Goal: Information Seeking & Learning: Learn about a topic

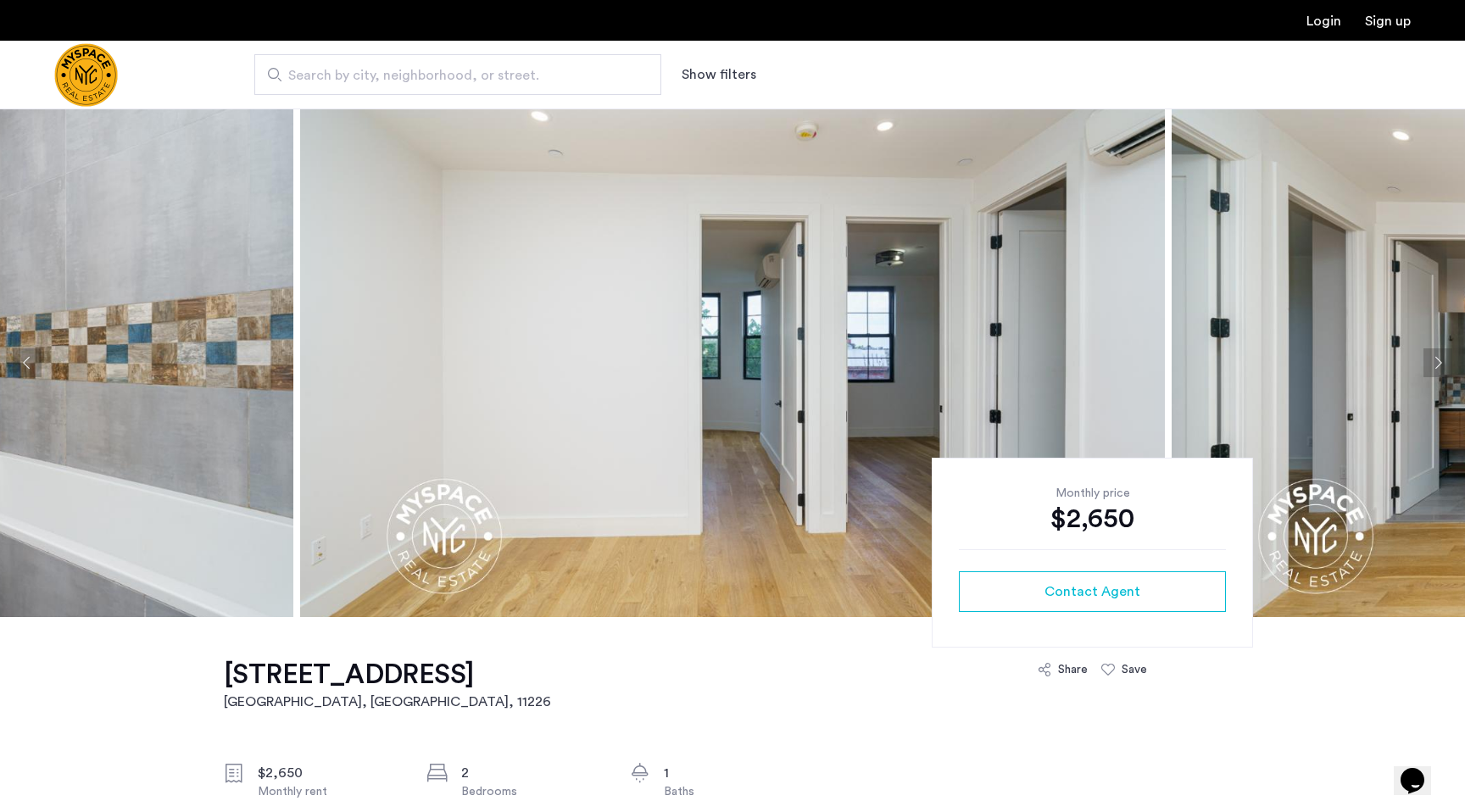
click at [1433, 366] on button "Next apartment" at bounding box center [1438, 362] width 29 height 29
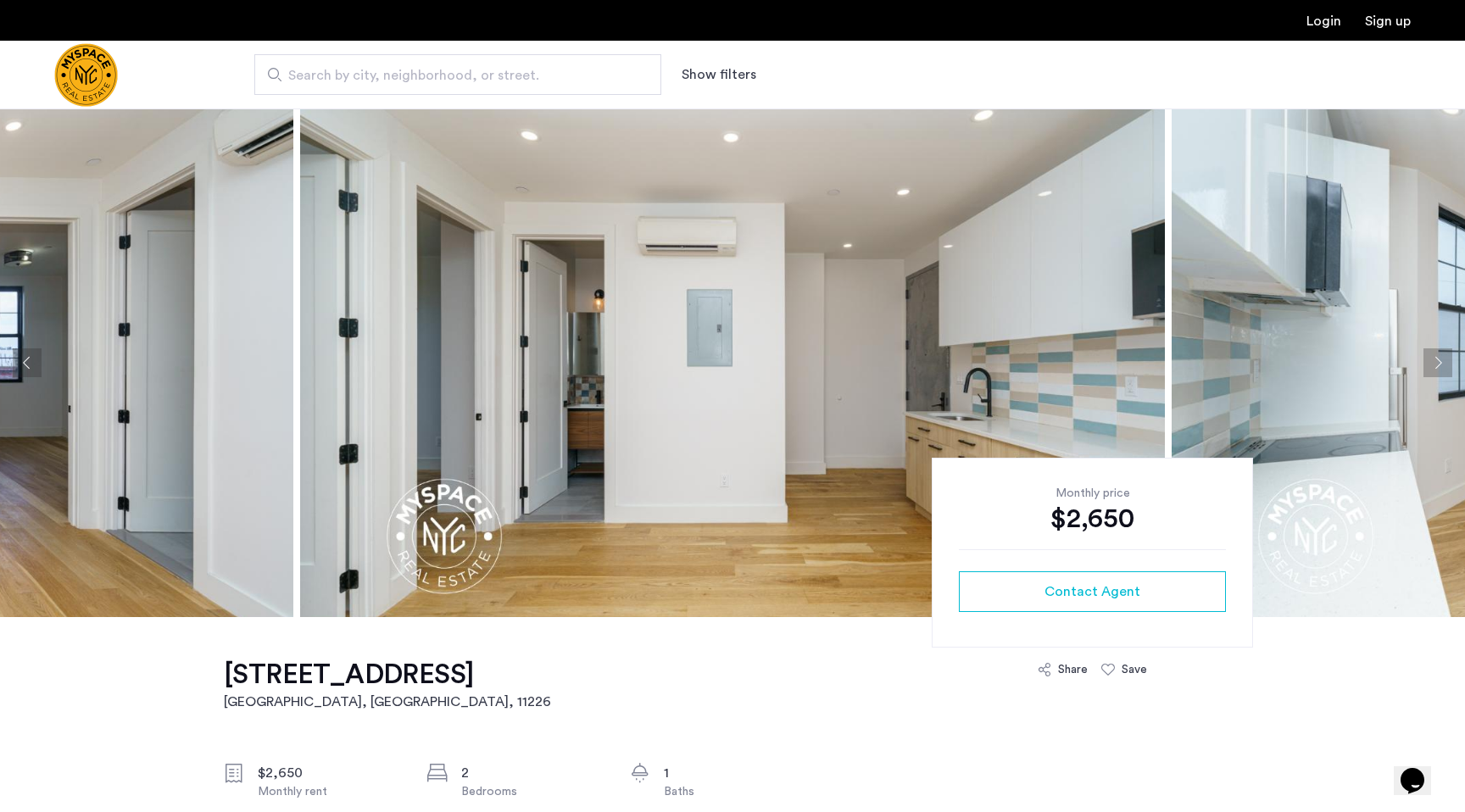
click at [1433, 366] on button "Next apartment" at bounding box center [1438, 362] width 29 height 29
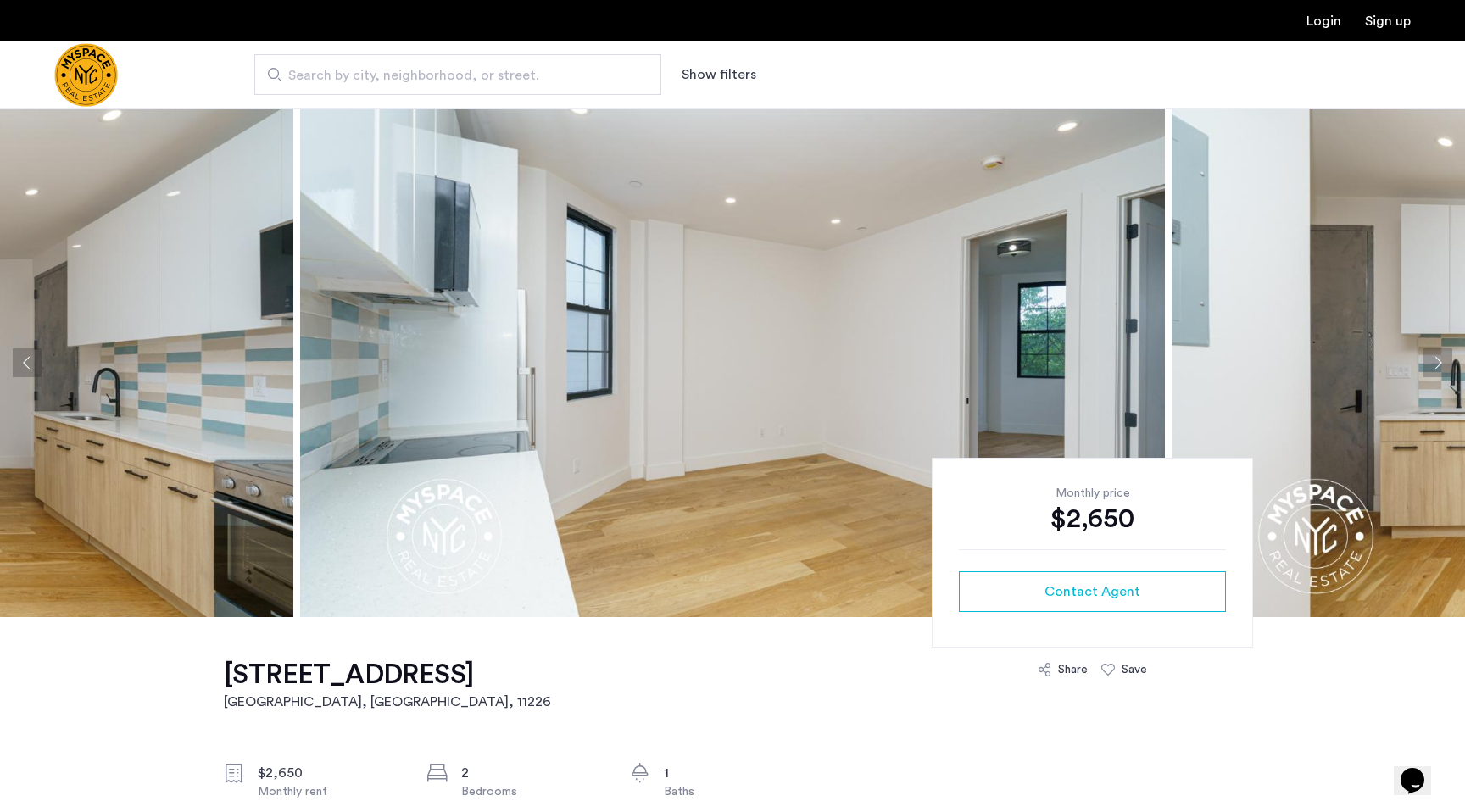
click at [1433, 366] on button "Next apartment" at bounding box center [1438, 362] width 29 height 29
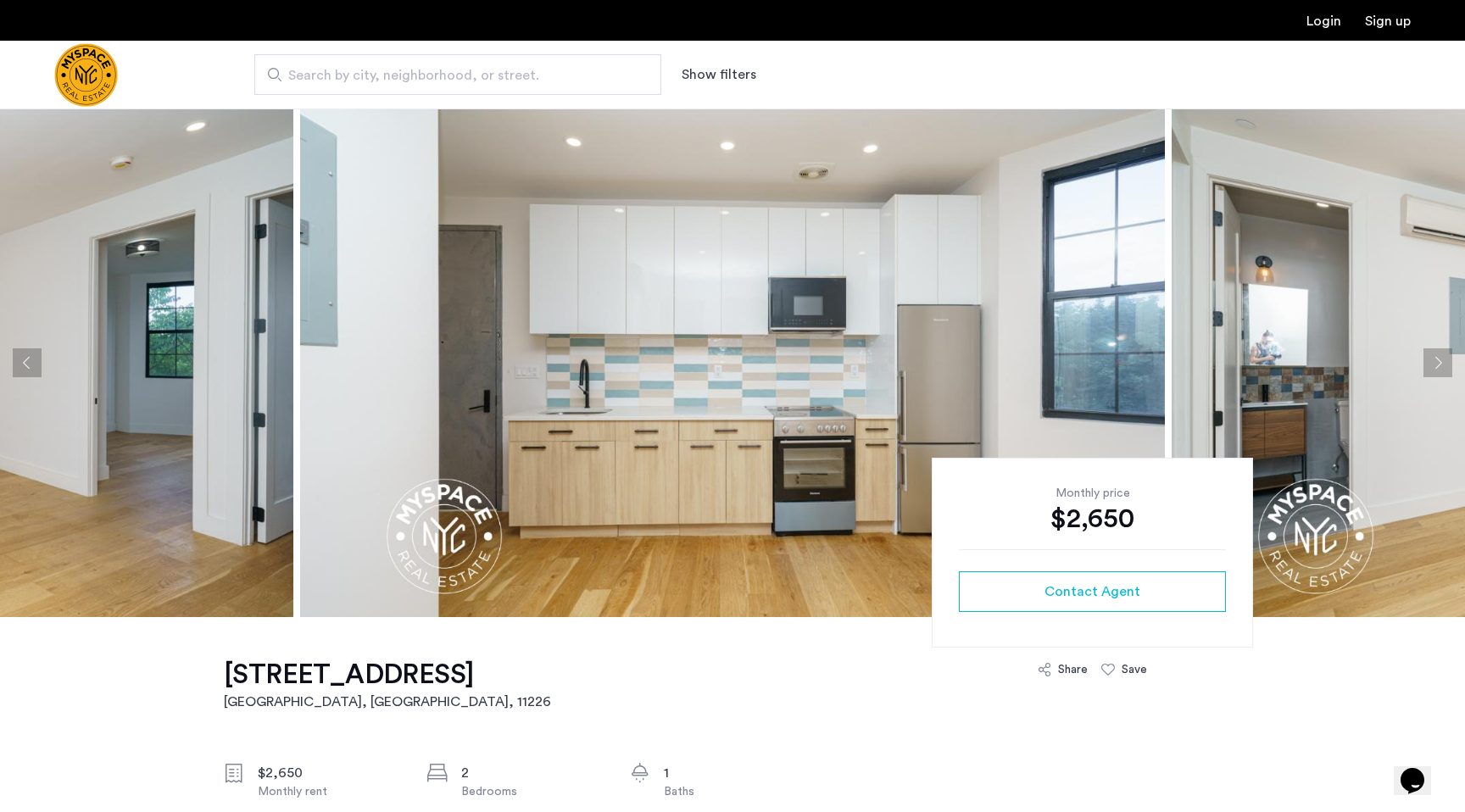
click at [1433, 366] on button "Next apartment" at bounding box center [1438, 362] width 29 height 29
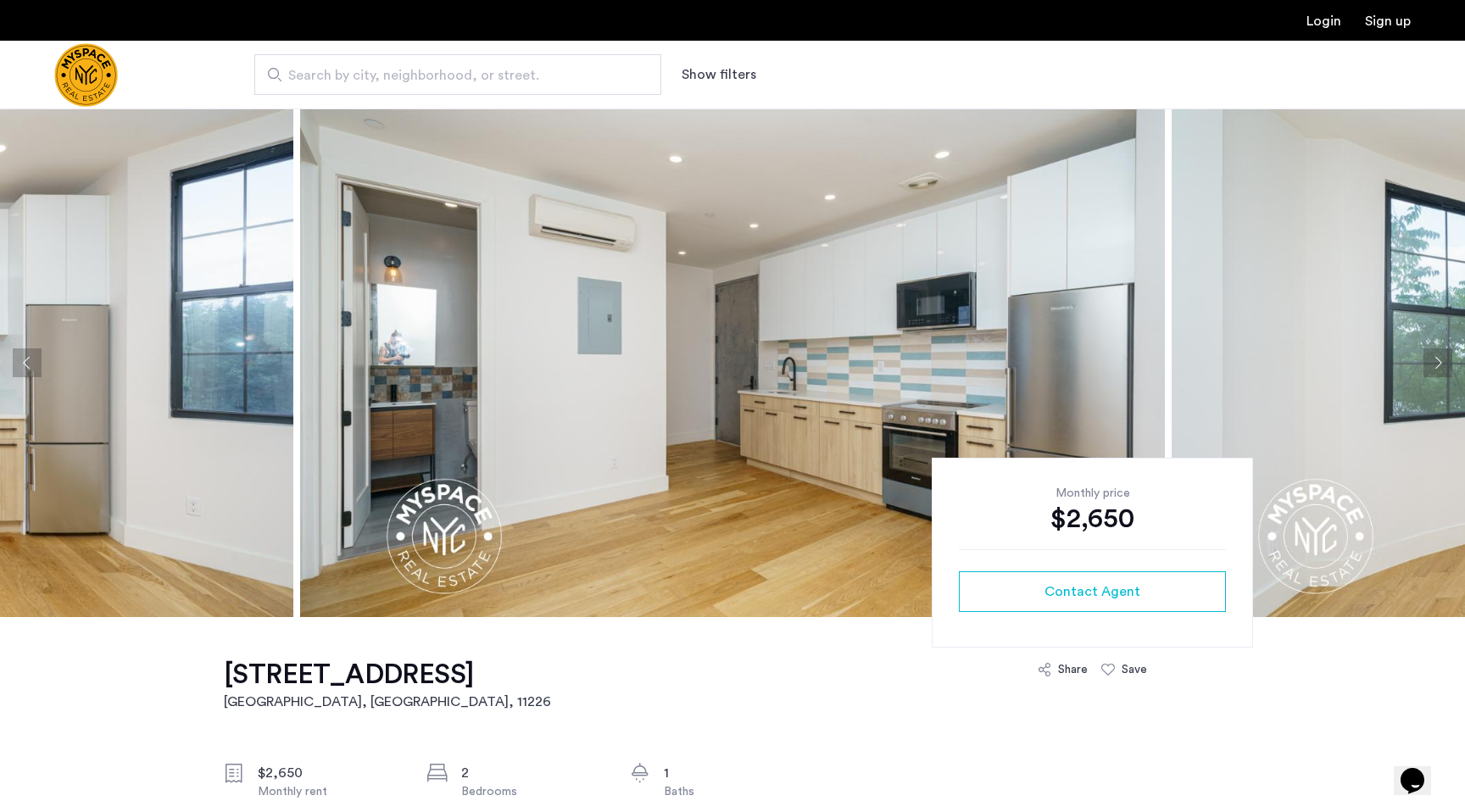
click at [1434, 366] on button "Next apartment" at bounding box center [1438, 362] width 29 height 29
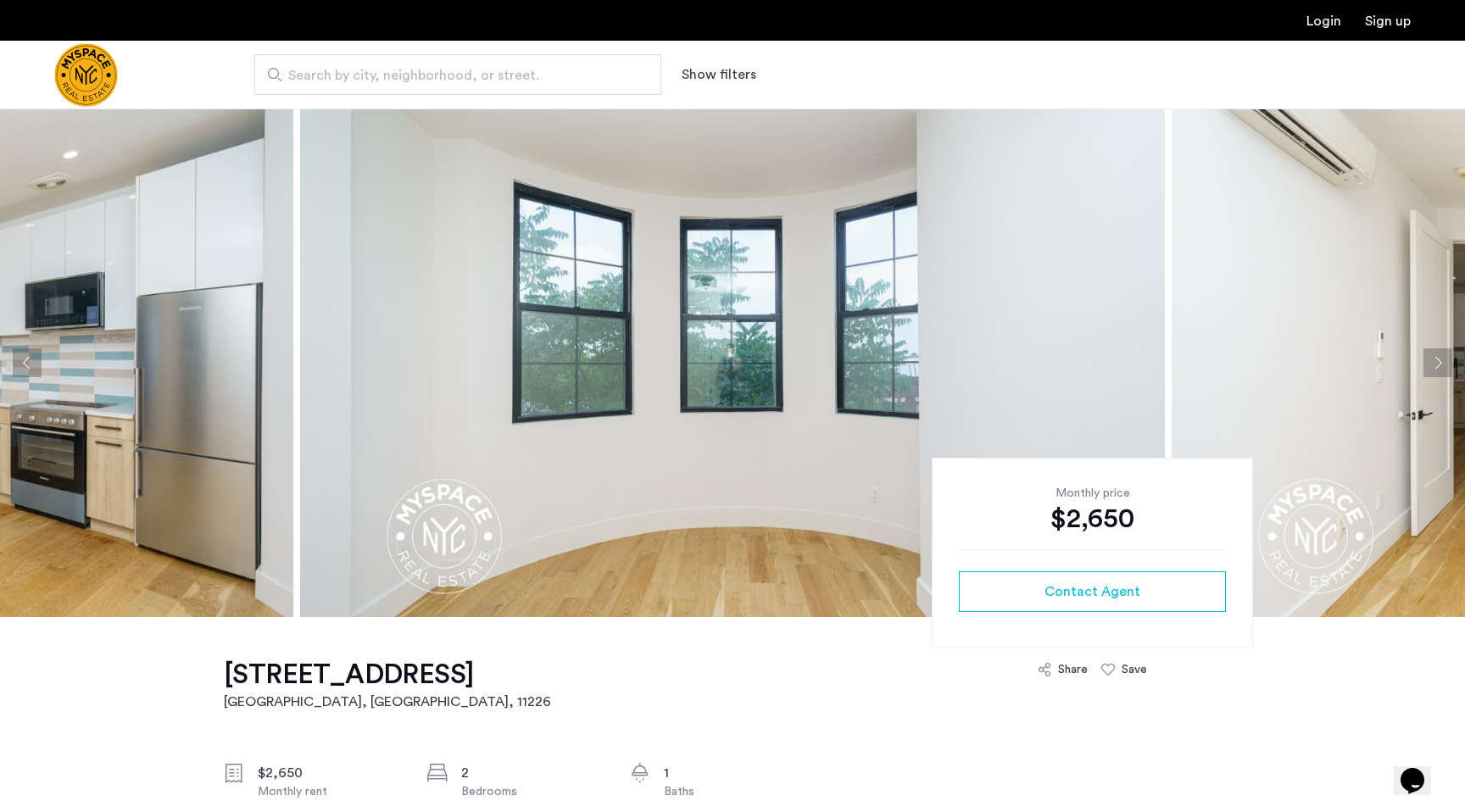
click at [1434, 366] on button "Next apartment" at bounding box center [1438, 362] width 29 height 29
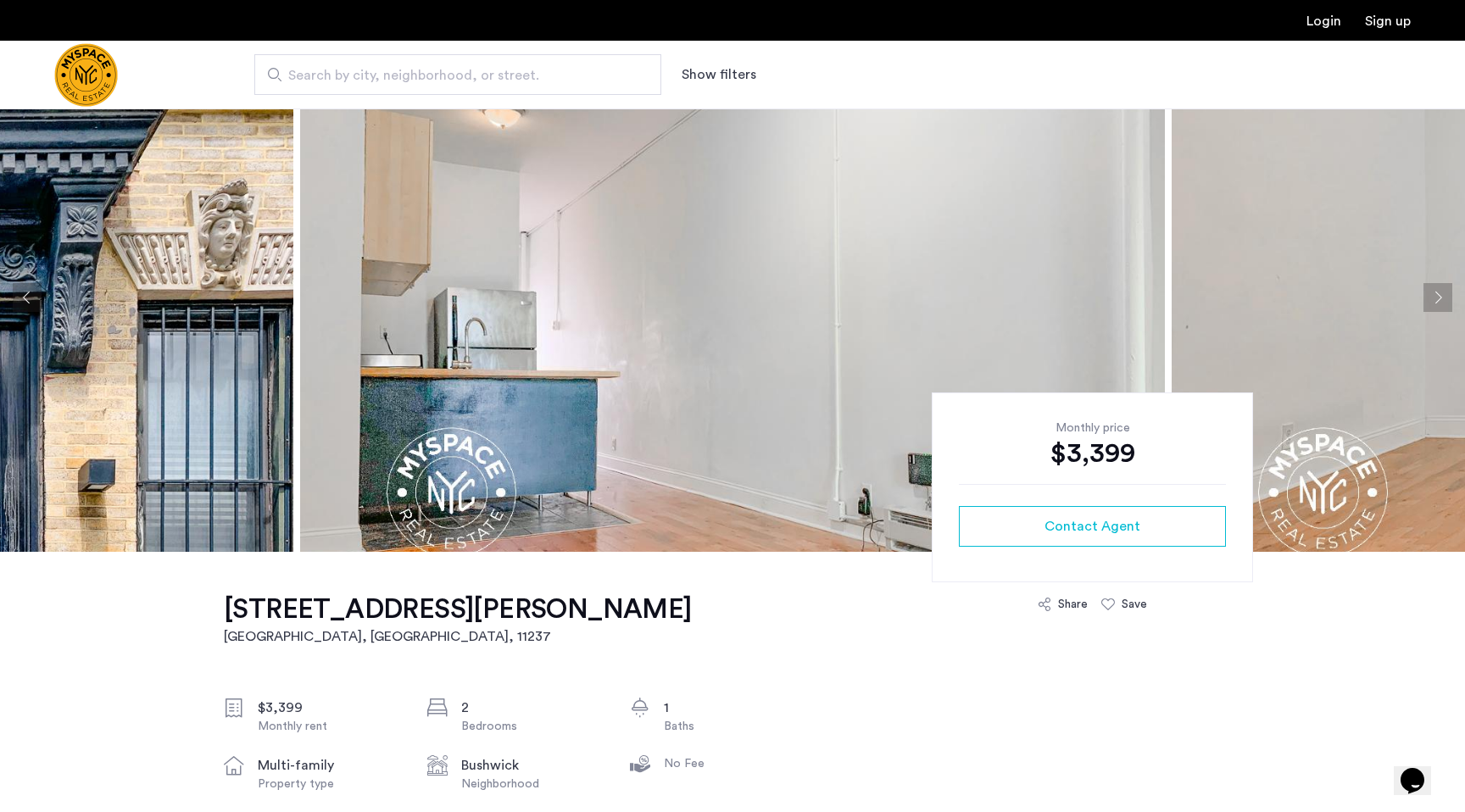
scroll to position [49, 0]
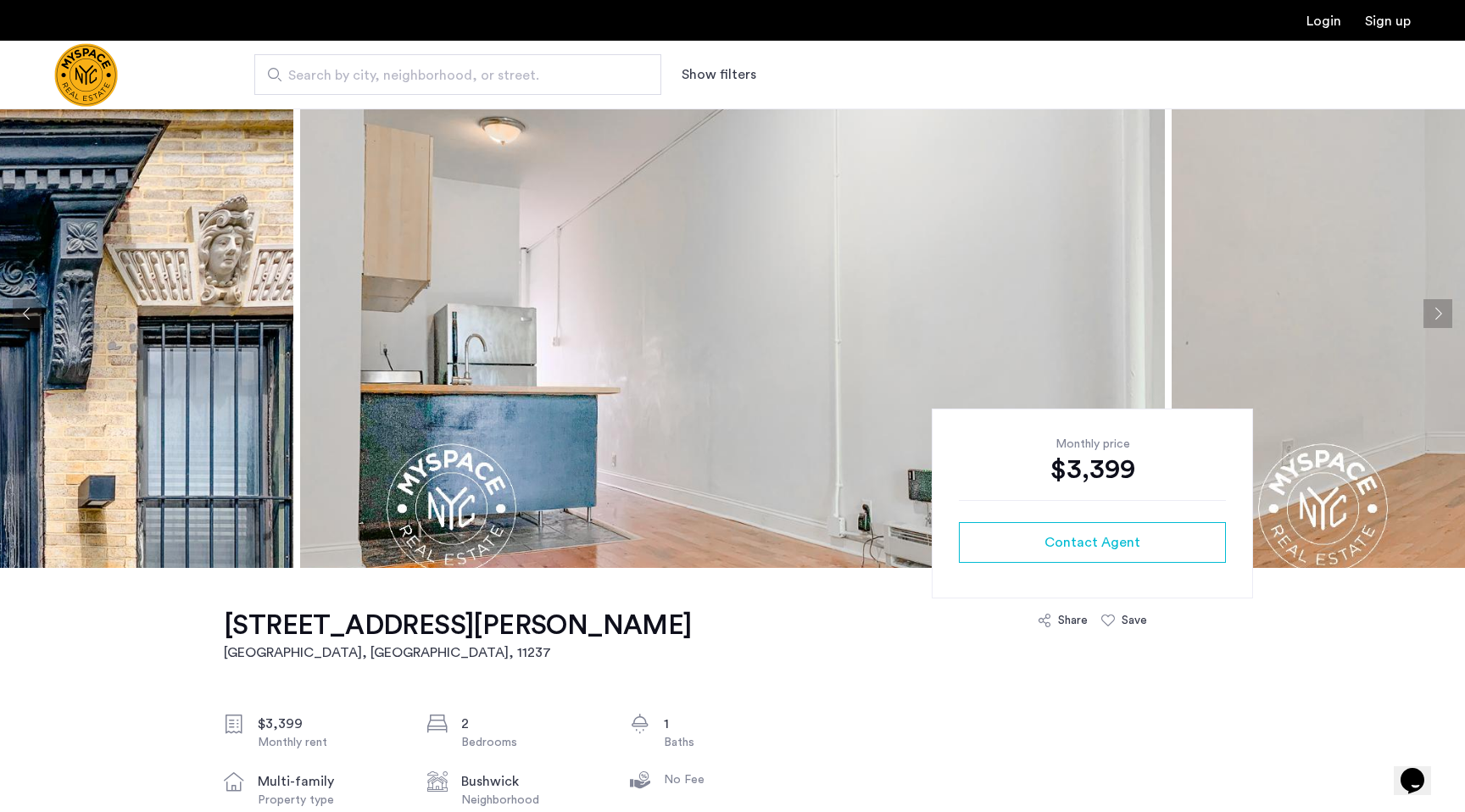
click at [1430, 301] on button "Next apartment" at bounding box center [1438, 313] width 29 height 29
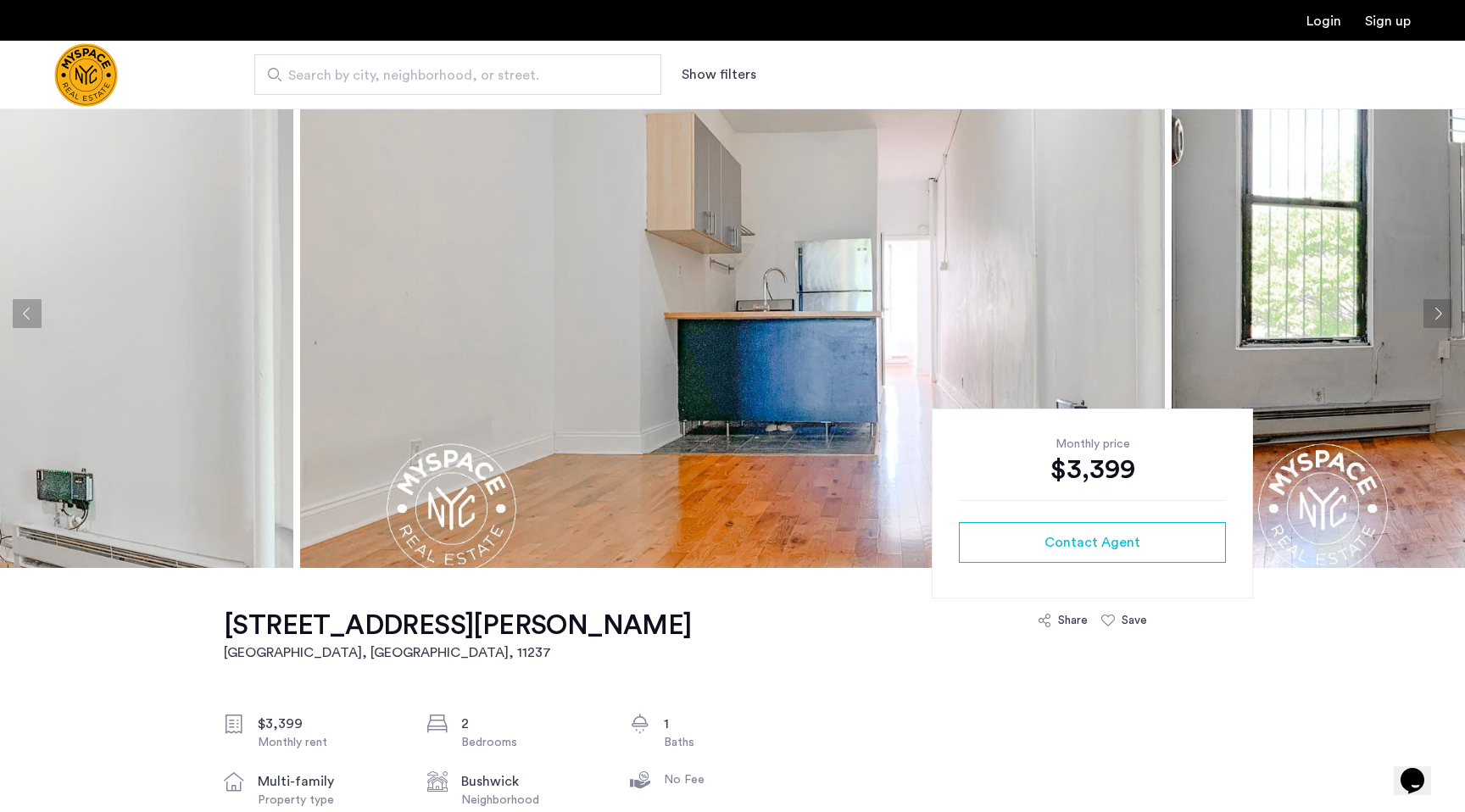
click at [1431, 301] on button "Next apartment" at bounding box center [1438, 313] width 29 height 29
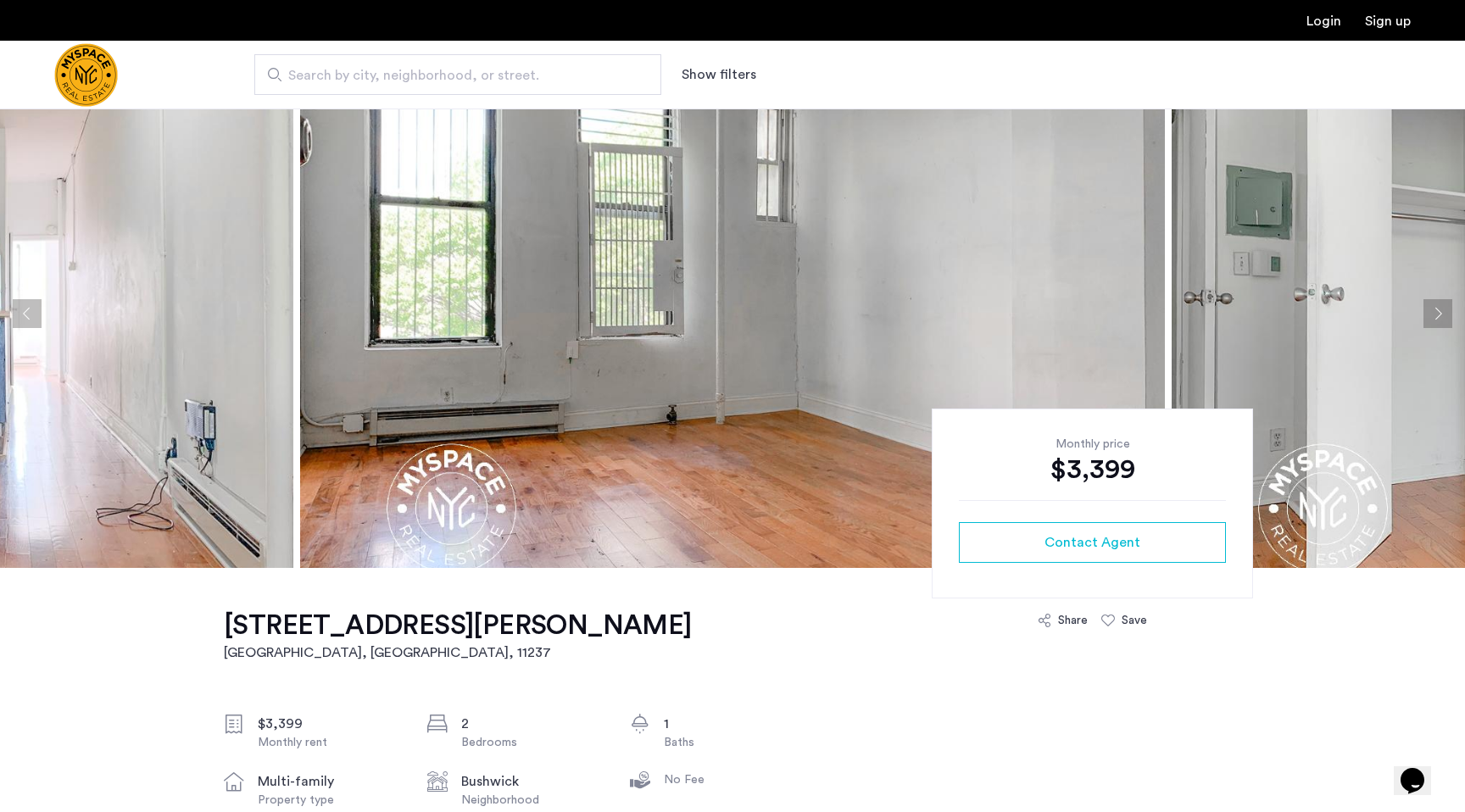
click at [1431, 301] on button "Next apartment" at bounding box center [1438, 313] width 29 height 29
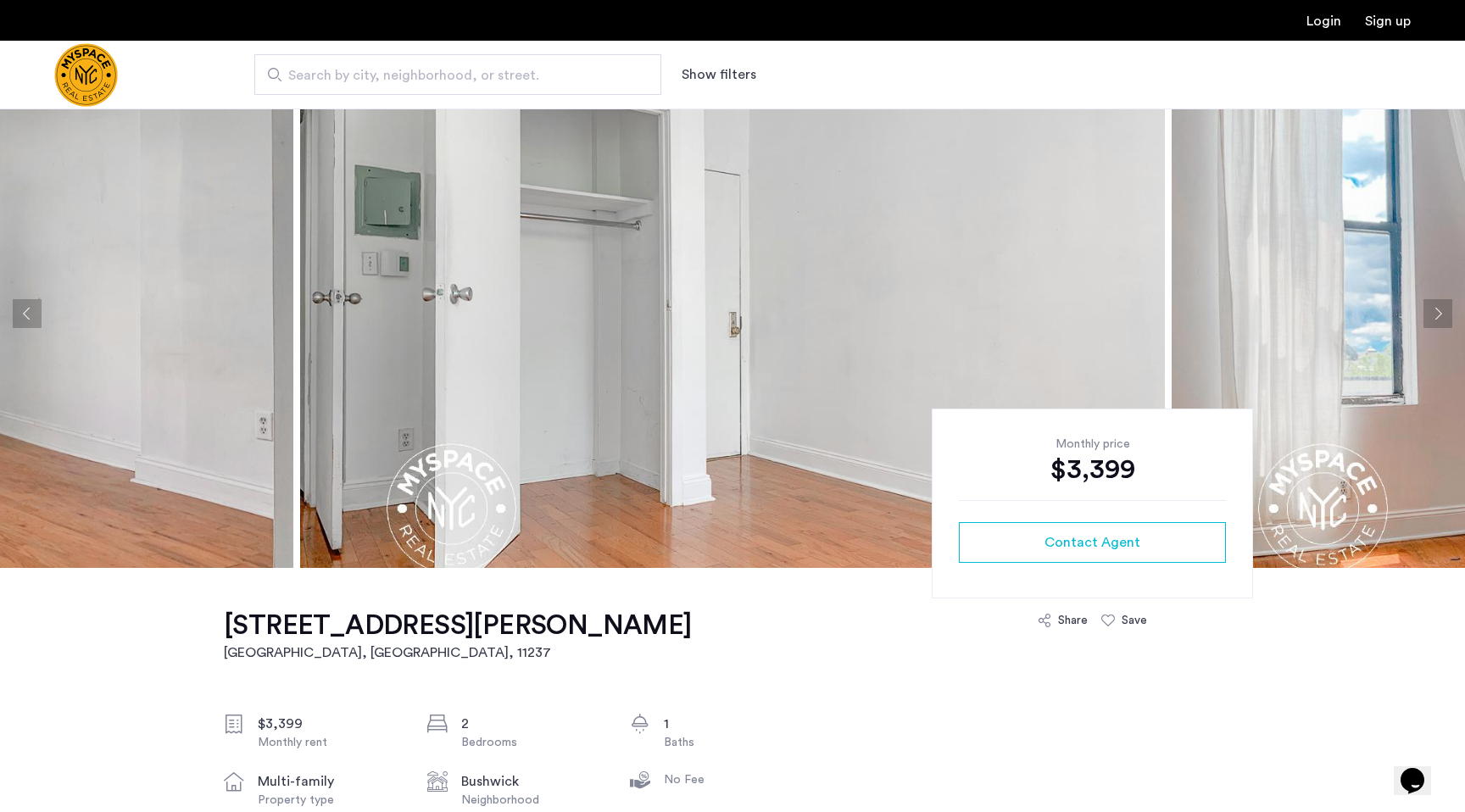
click at [1431, 301] on button "Next apartment" at bounding box center [1438, 313] width 29 height 29
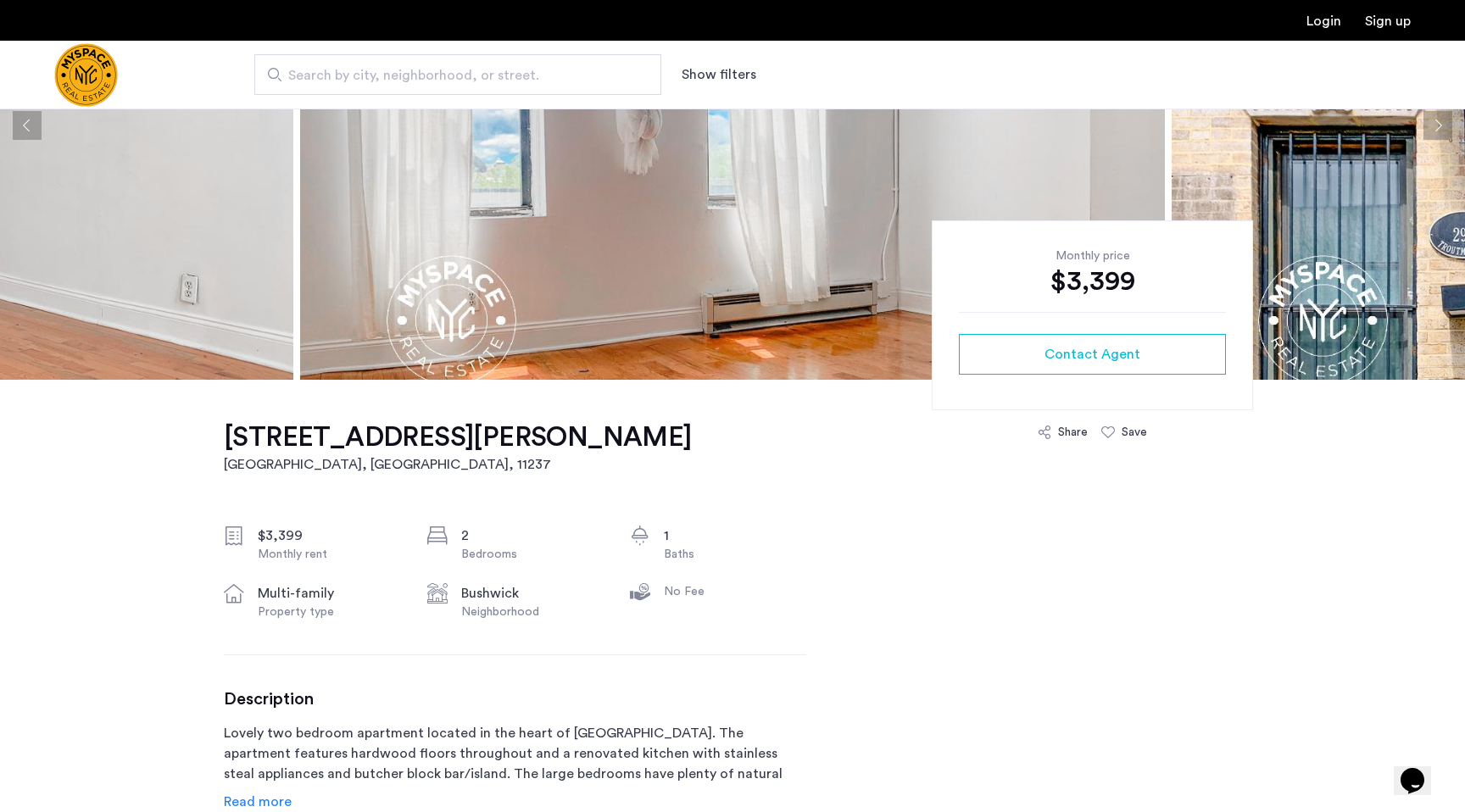
scroll to position [0, 0]
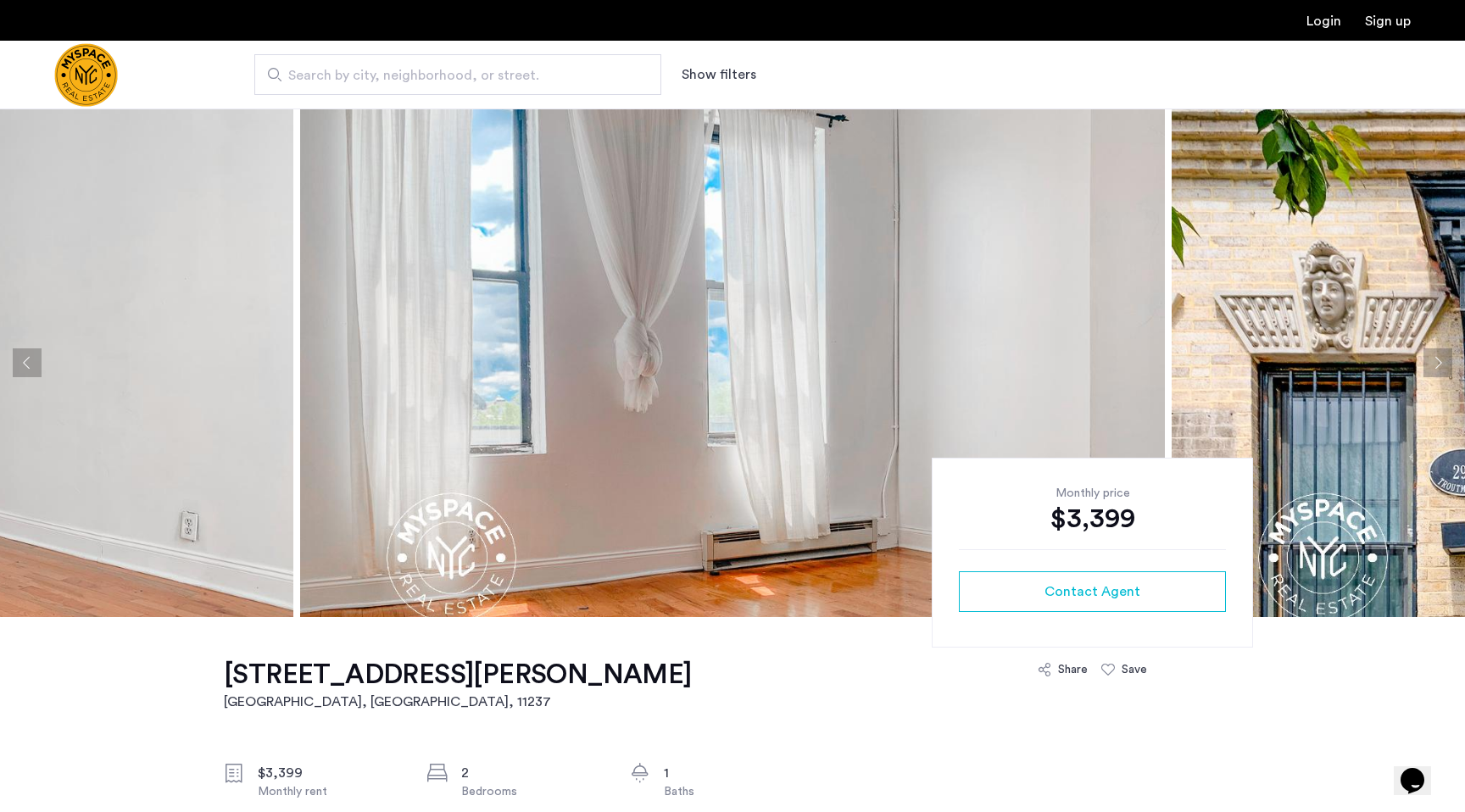
click at [1111, 342] on img at bounding box center [732, 363] width 865 height 509
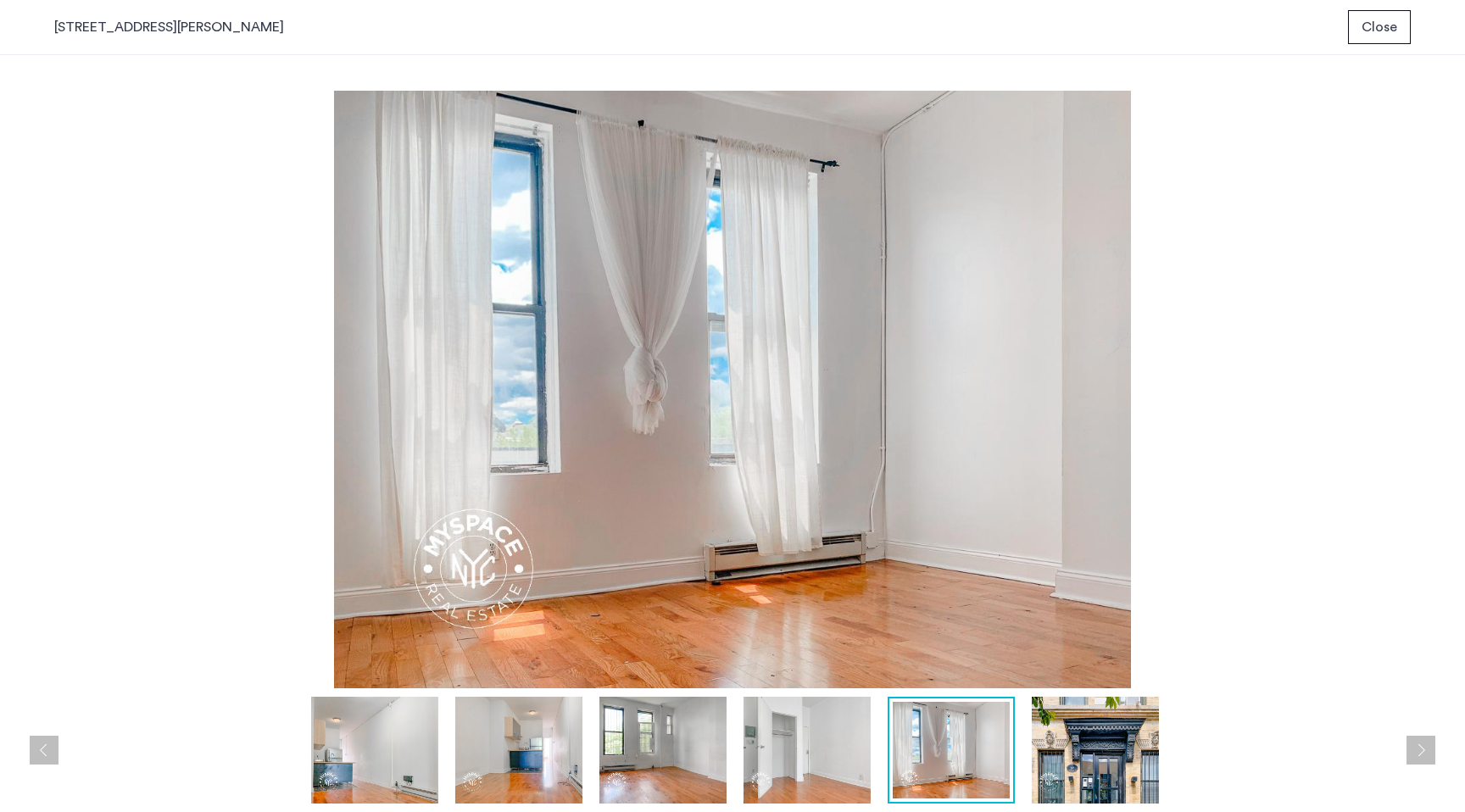
click at [1304, 331] on img at bounding box center [732, 388] width 1357 height 597
click at [418, 744] on img at bounding box center [375, 751] width 127 height 107
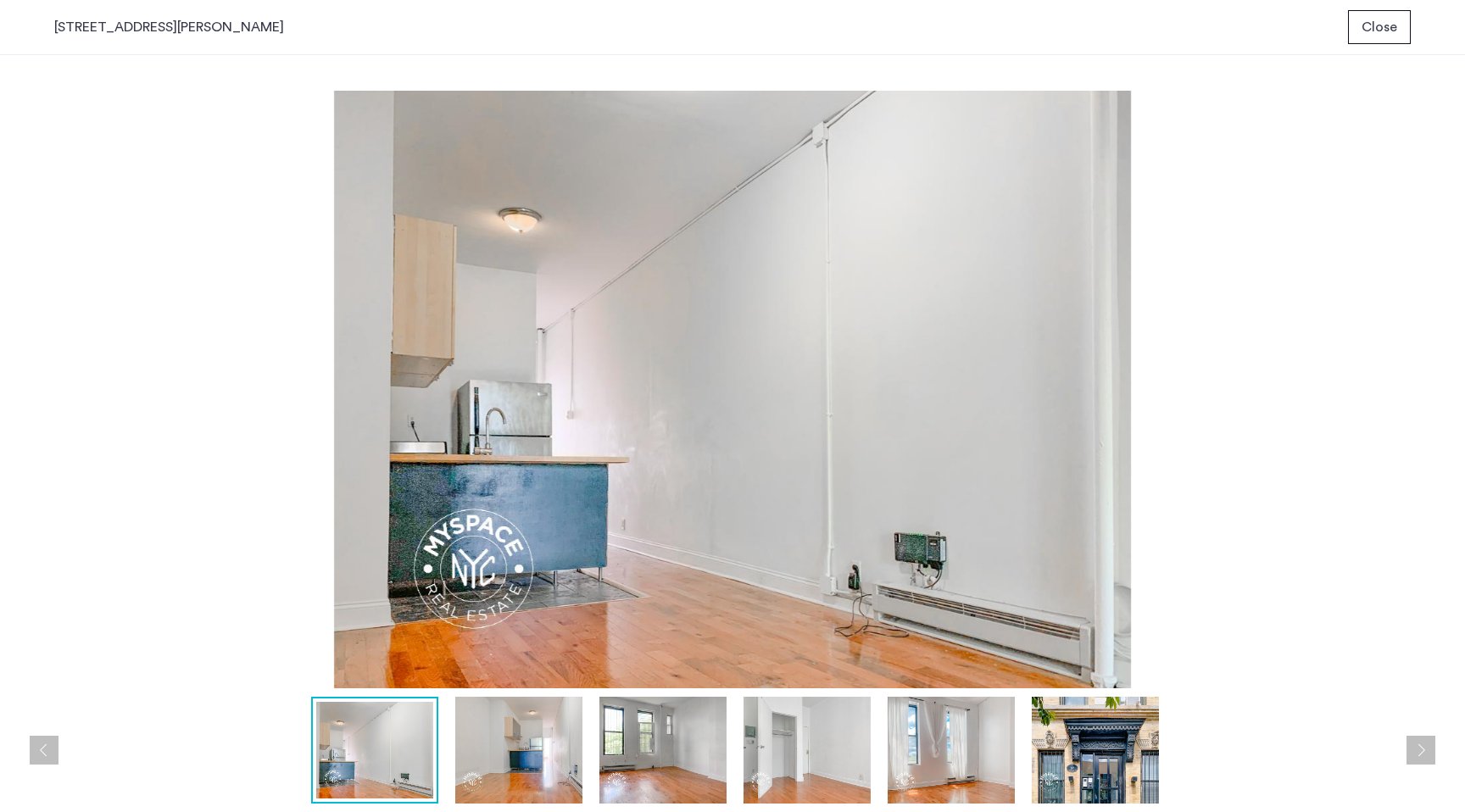
click at [530, 750] on img at bounding box center [518, 751] width 127 height 107
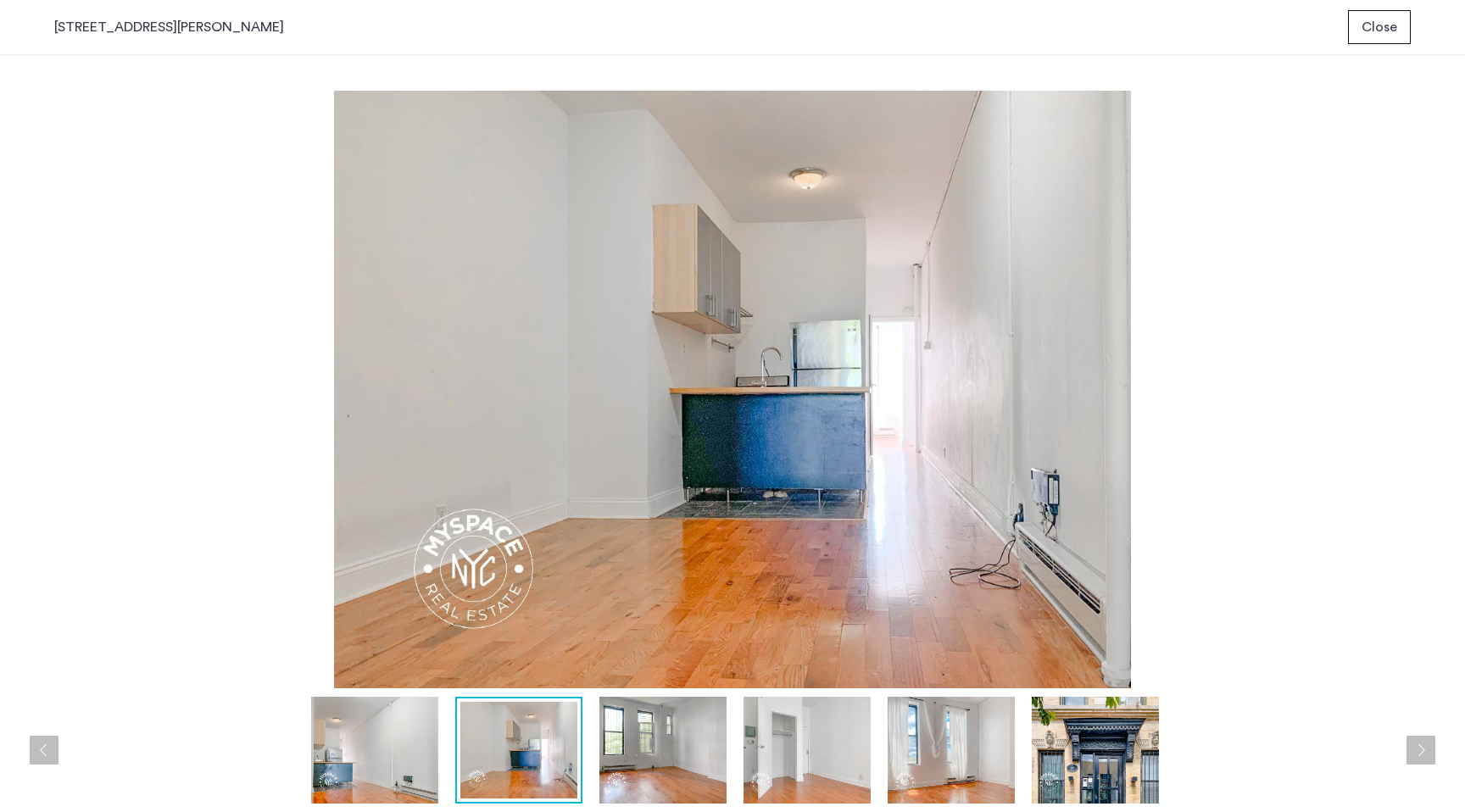
click at [639, 752] on img at bounding box center [662, 751] width 127 height 107
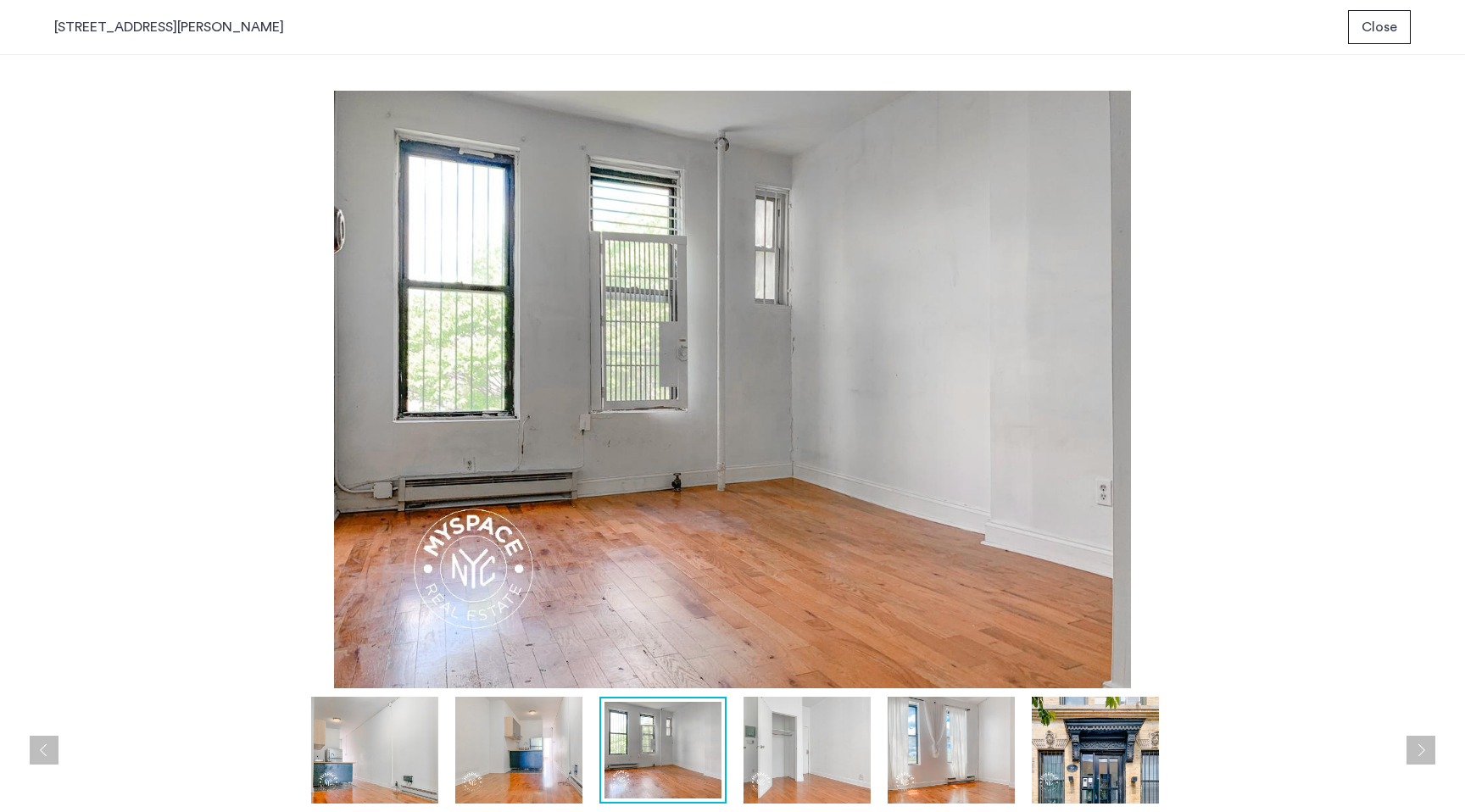
click at [764, 763] on img at bounding box center [807, 751] width 127 height 107
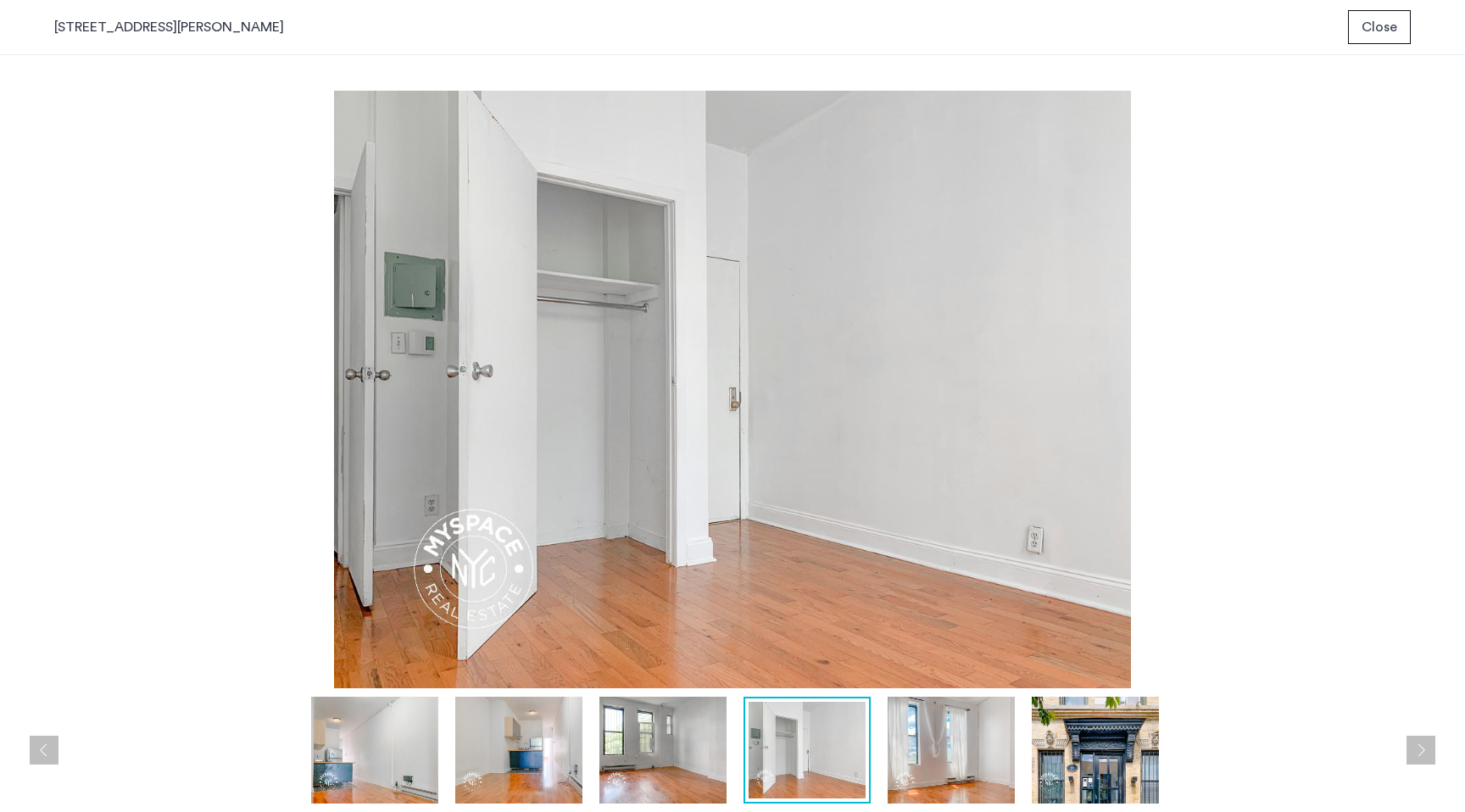
click at [857, 763] on img at bounding box center [806, 750] width 117 height 96
click at [930, 765] on img at bounding box center [951, 751] width 127 height 107
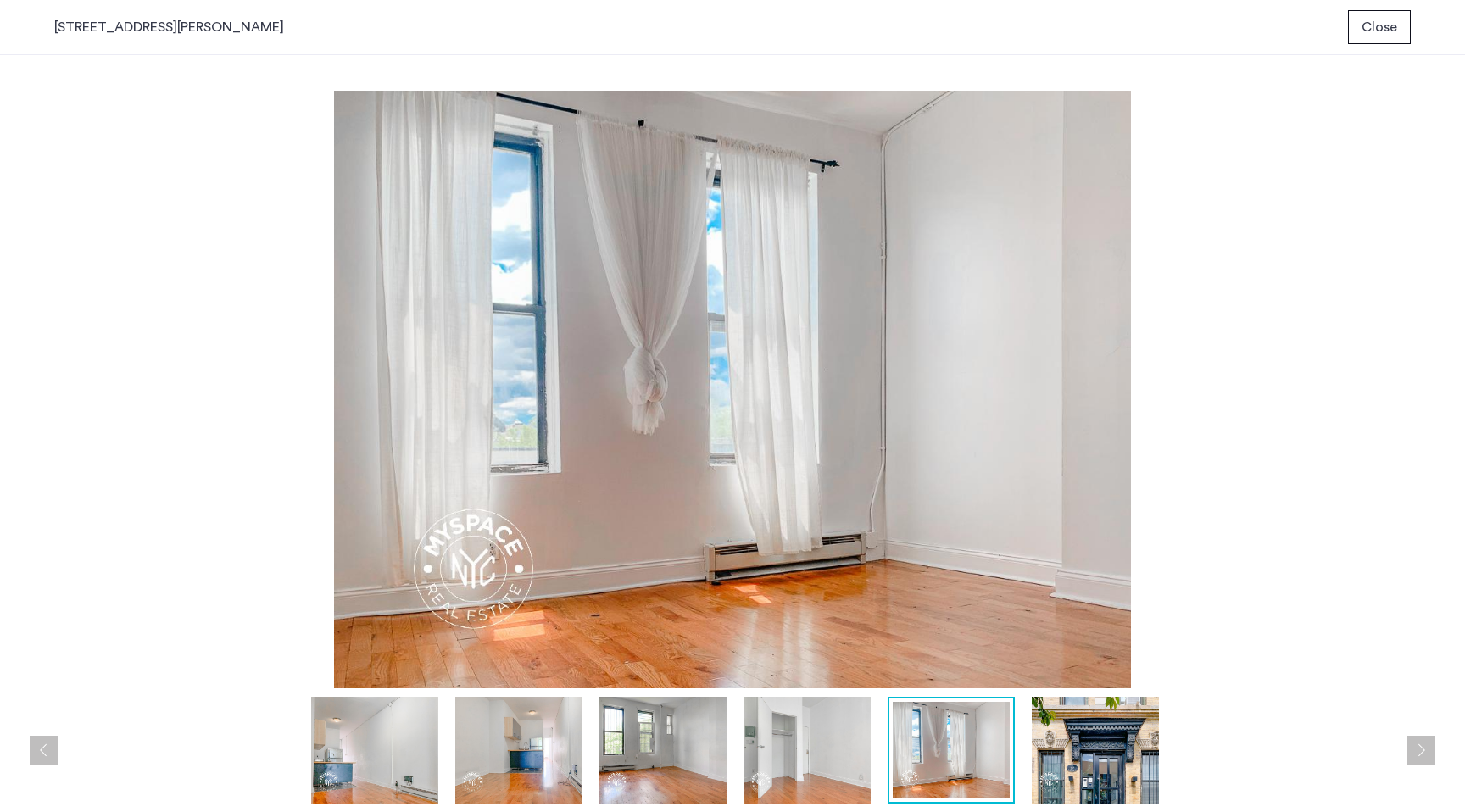
click at [1089, 754] on img at bounding box center [1095, 751] width 127 height 107
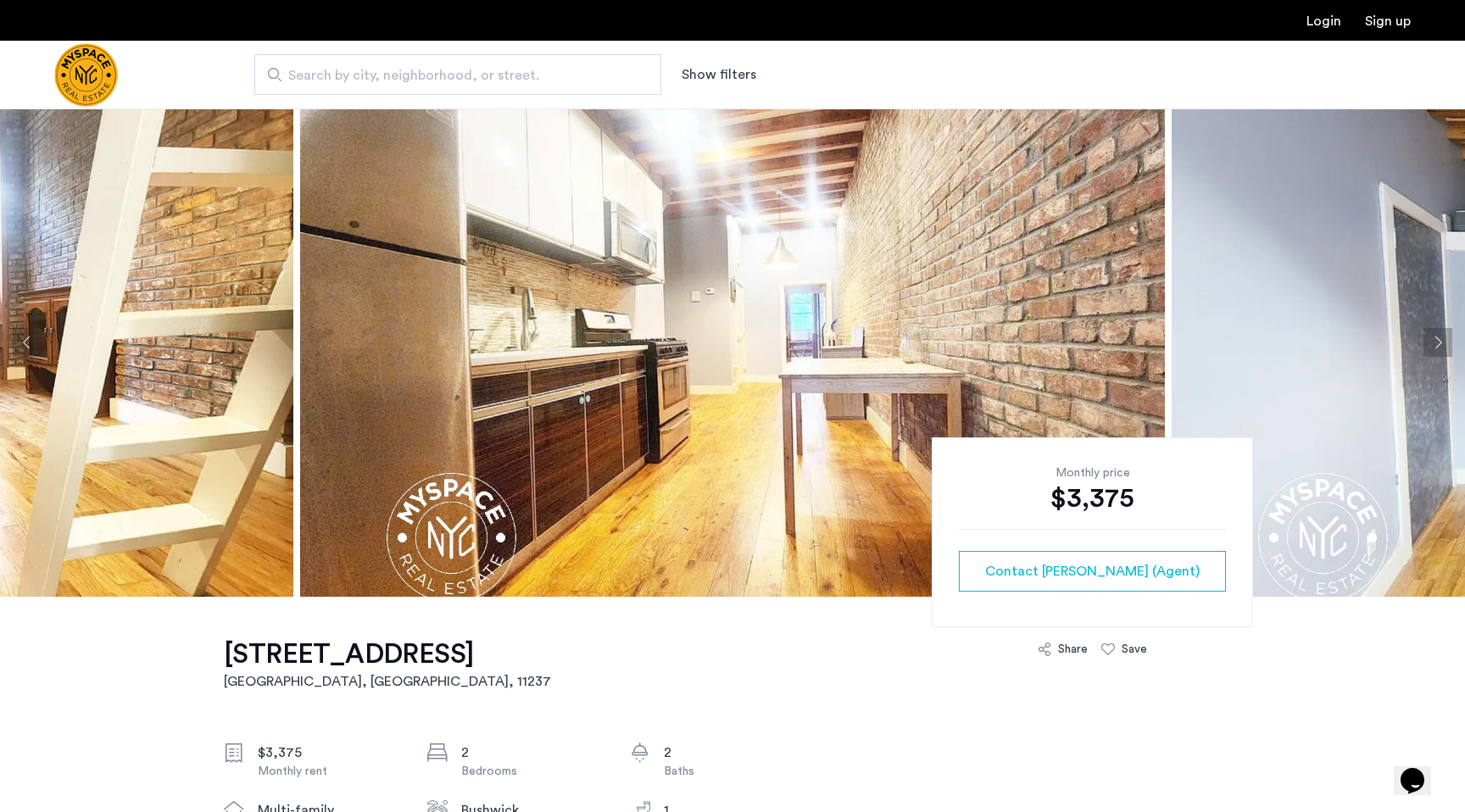
scroll to position [39, 0]
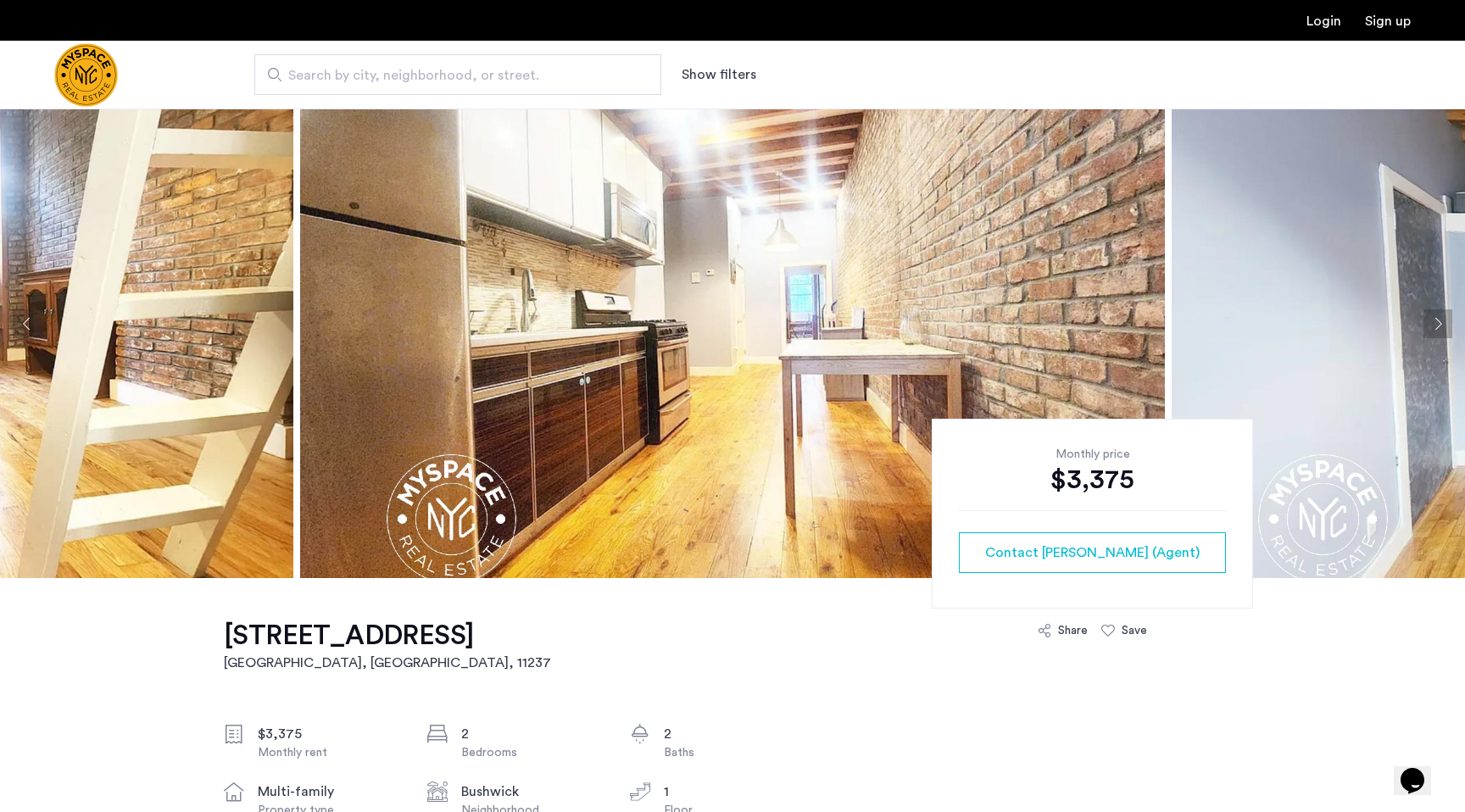
click at [1442, 325] on button "Next apartment" at bounding box center [1438, 324] width 29 height 29
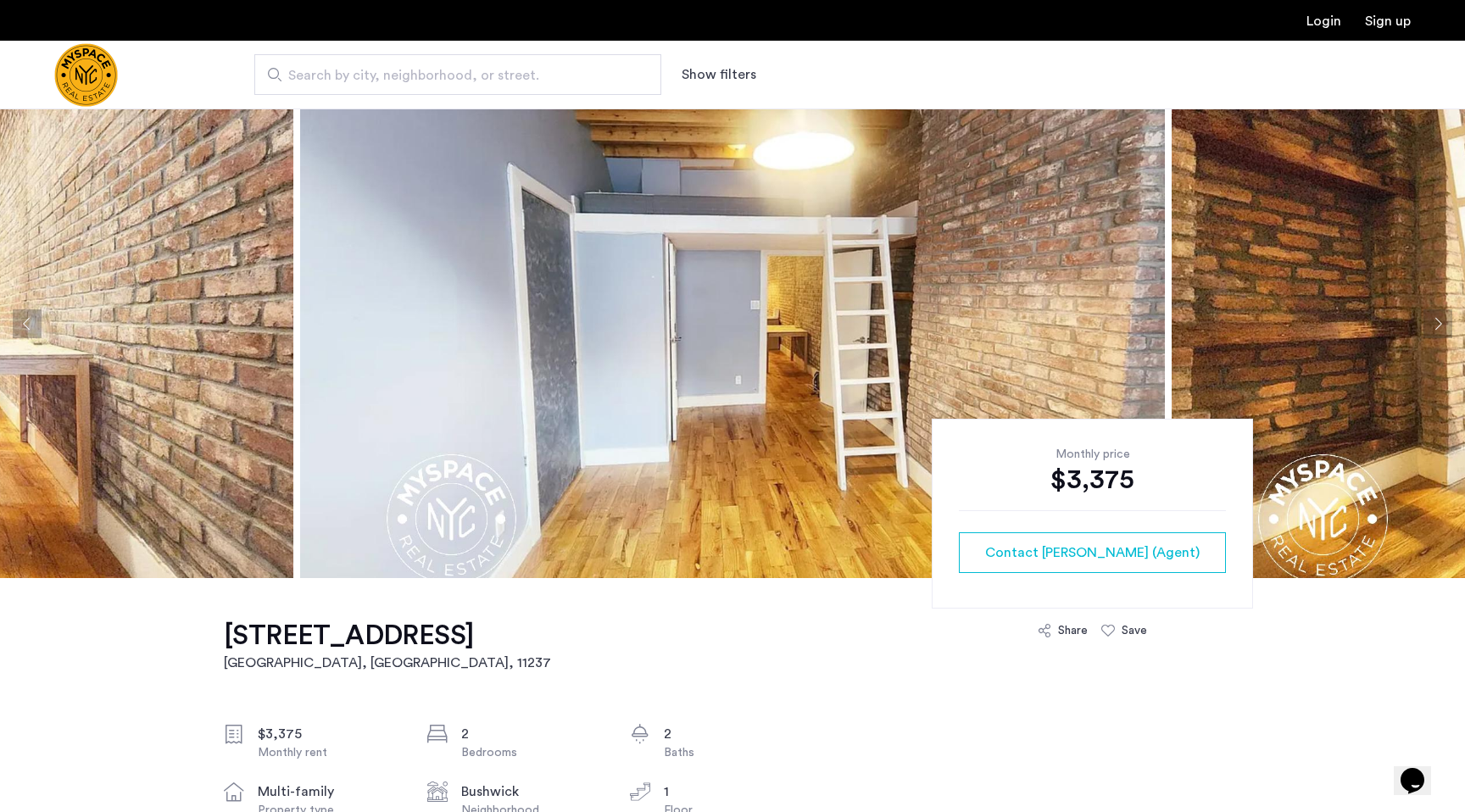
click at [1442, 325] on button "Next apartment" at bounding box center [1438, 324] width 29 height 29
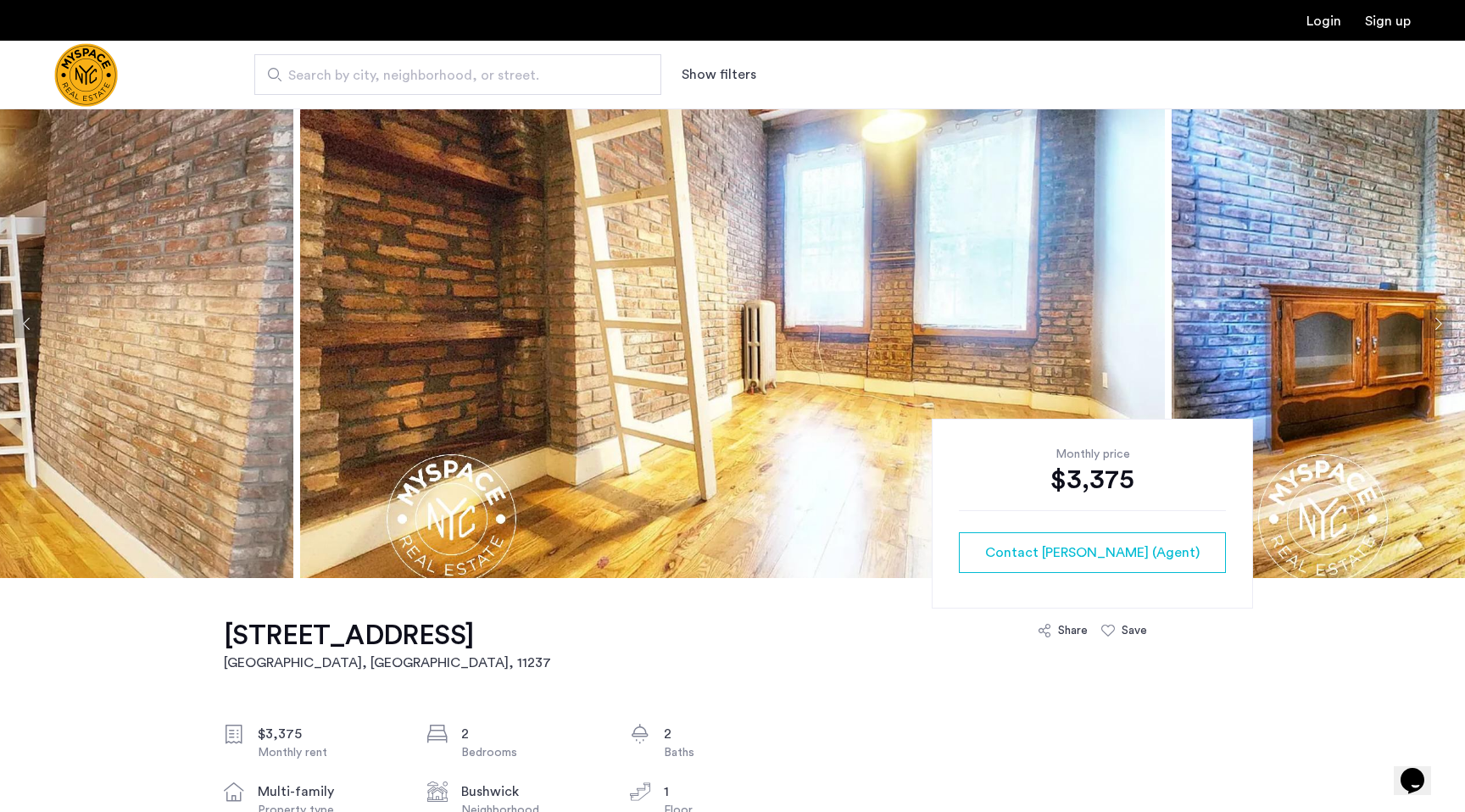
click at [1442, 325] on button "Next apartment" at bounding box center [1438, 324] width 29 height 29
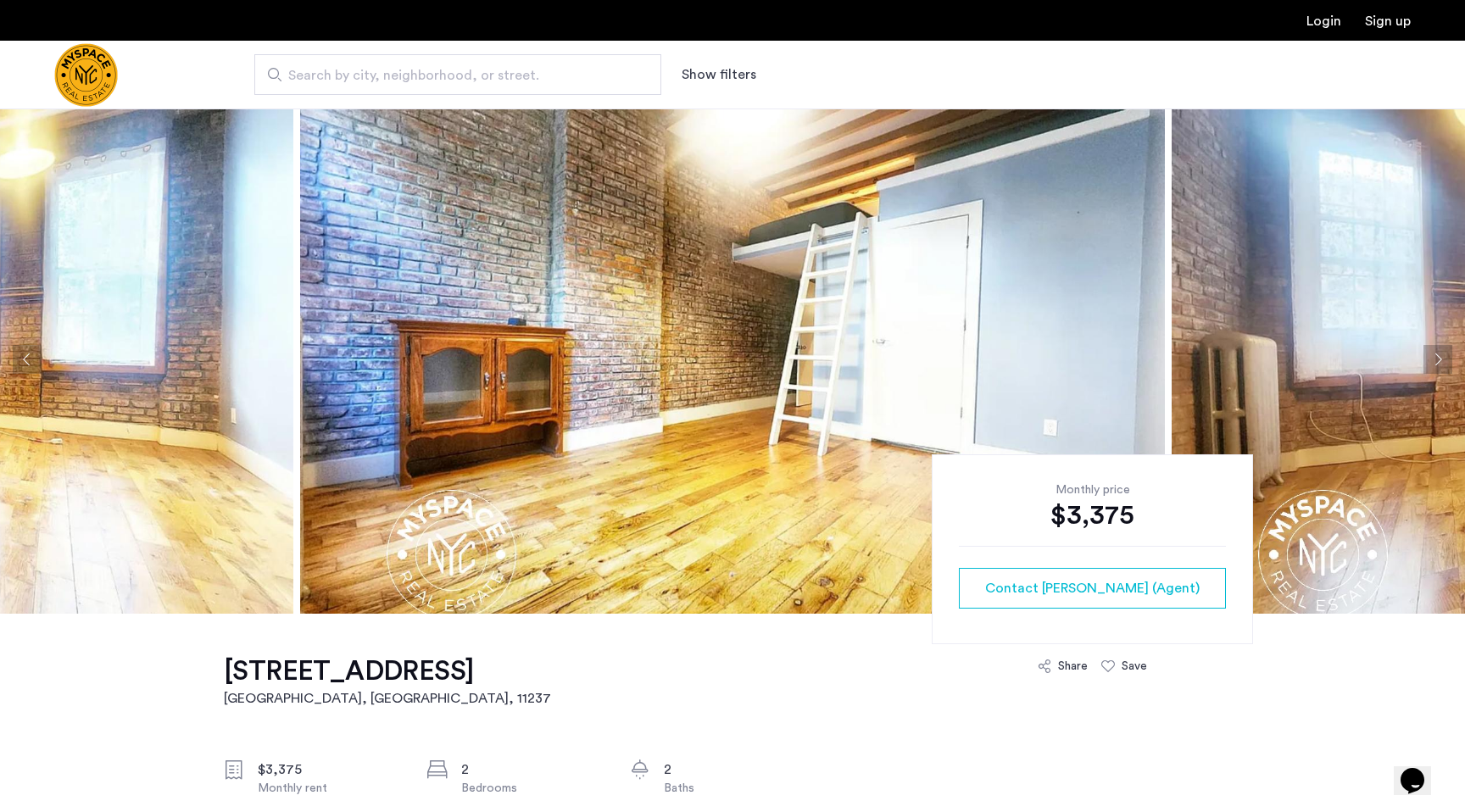
scroll to position [0, 0]
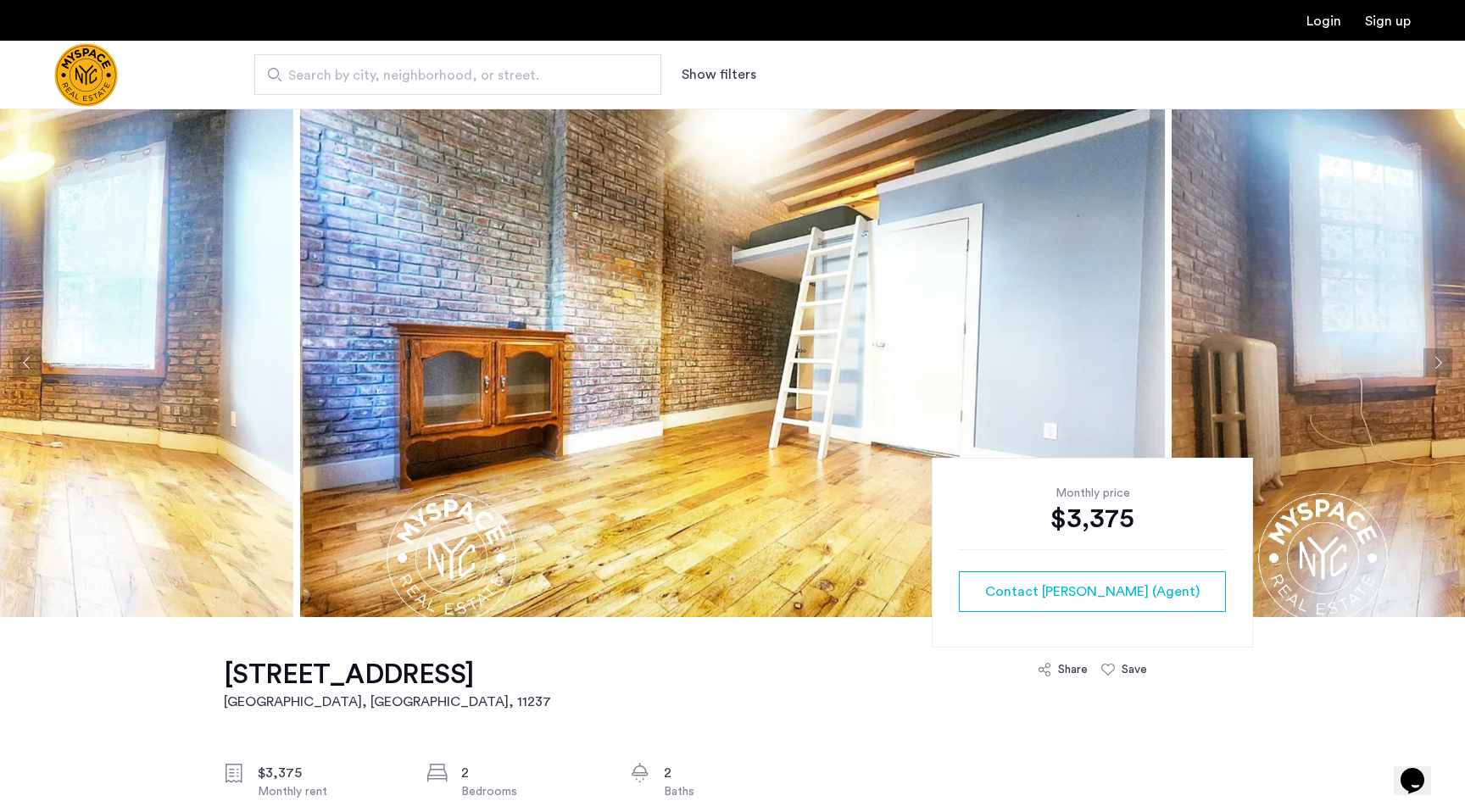
click at [1449, 359] on button "Next apartment" at bounding box center [1438, 362] width 29 height 29
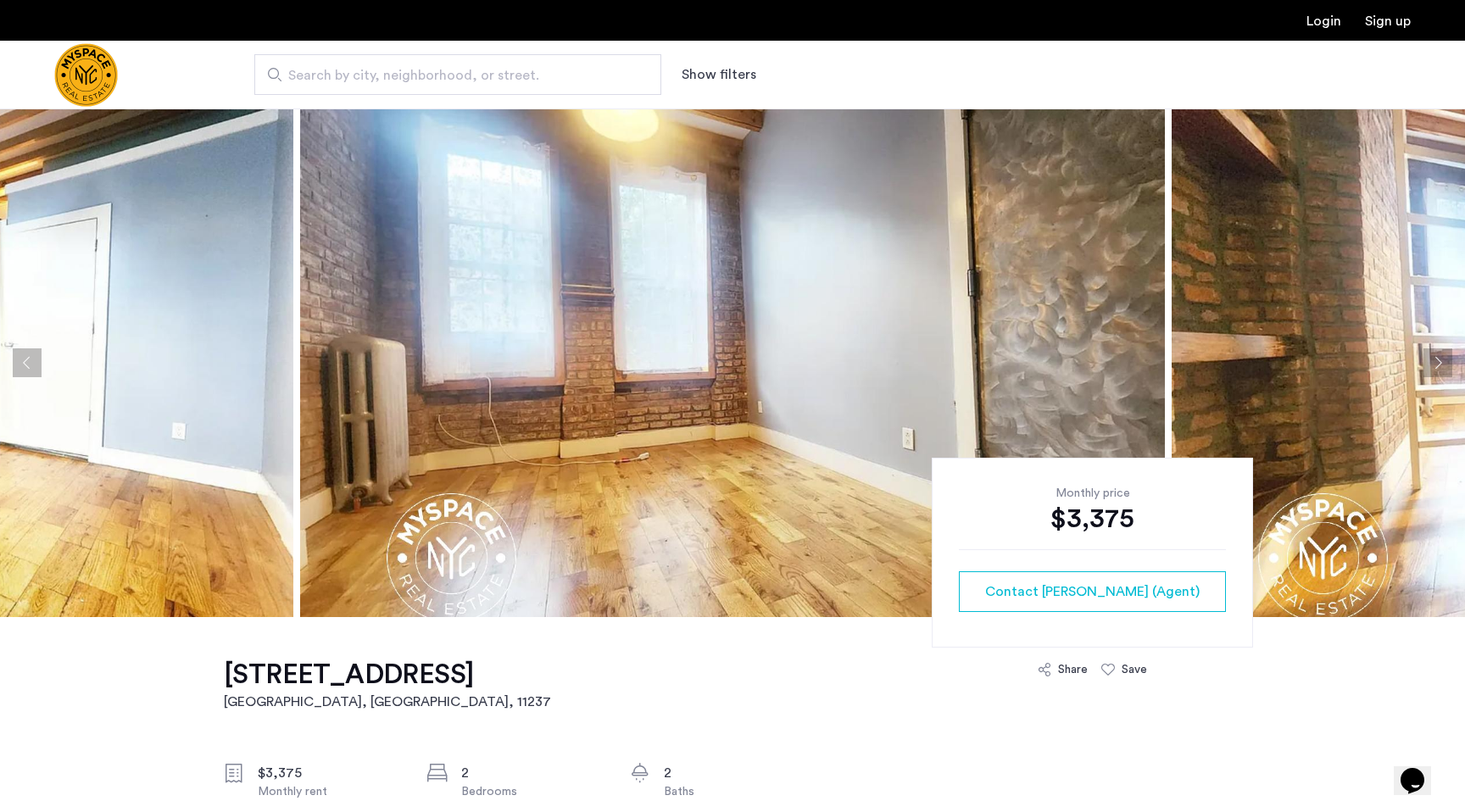
click at [1434, 356] on button "Next apartment" at bounding box center [1438, 362] width 29 height 29
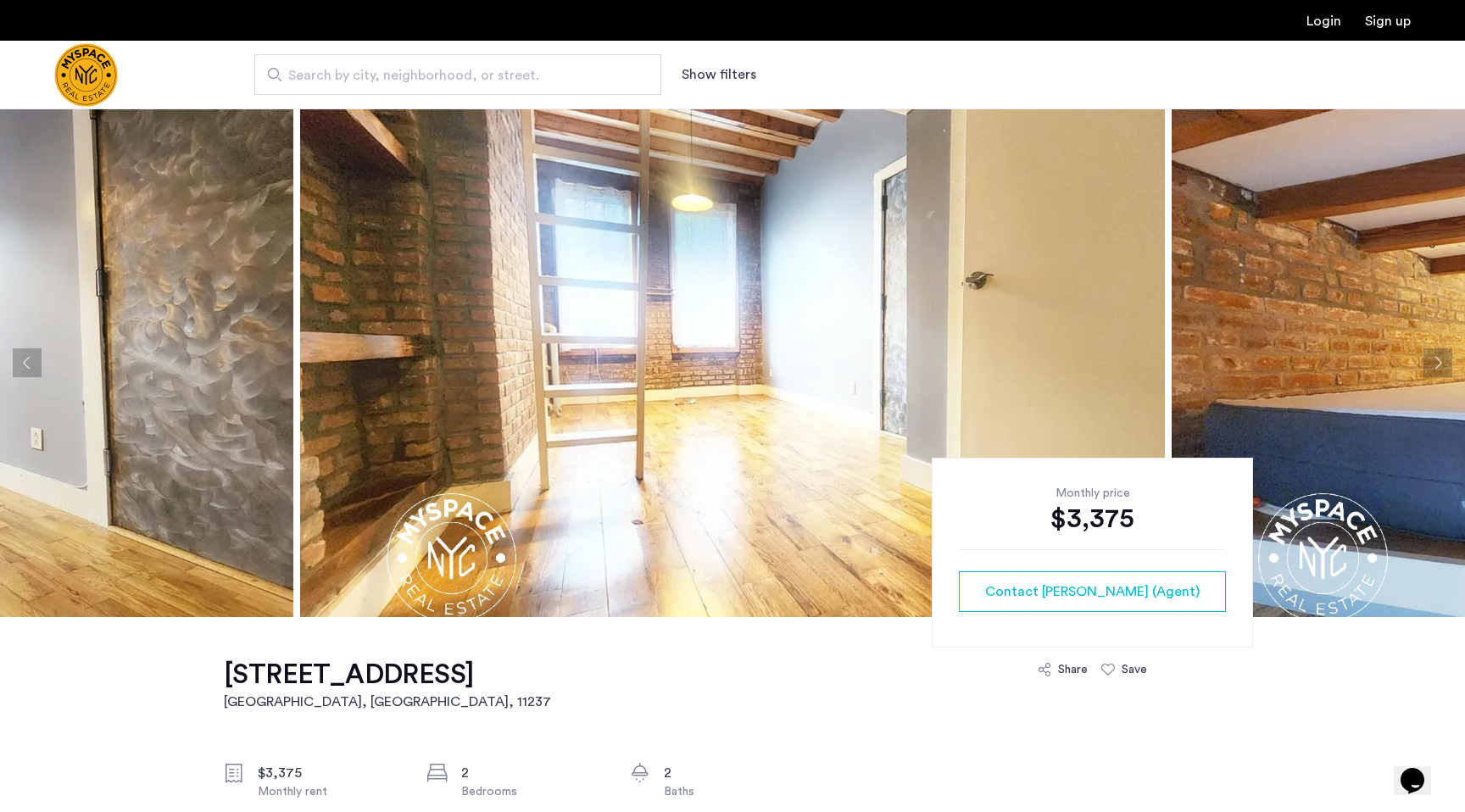
click at [1434, 355] on button "Next apartment" at bounding box center [1438, 362] width 29 height 29
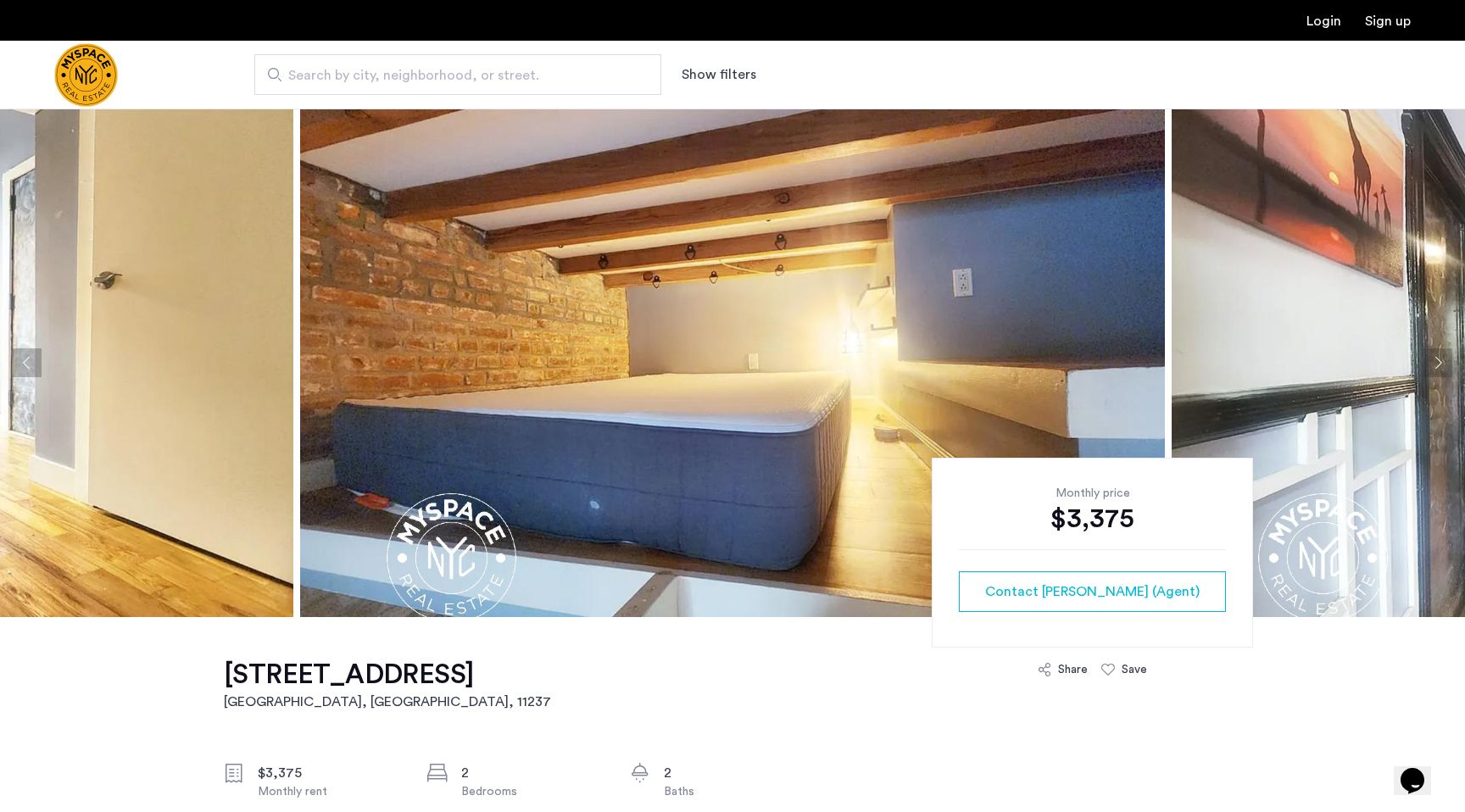
click at [1434, 355] on button "Next apartment" at bounding box center [1438, 362] width 29 height 29
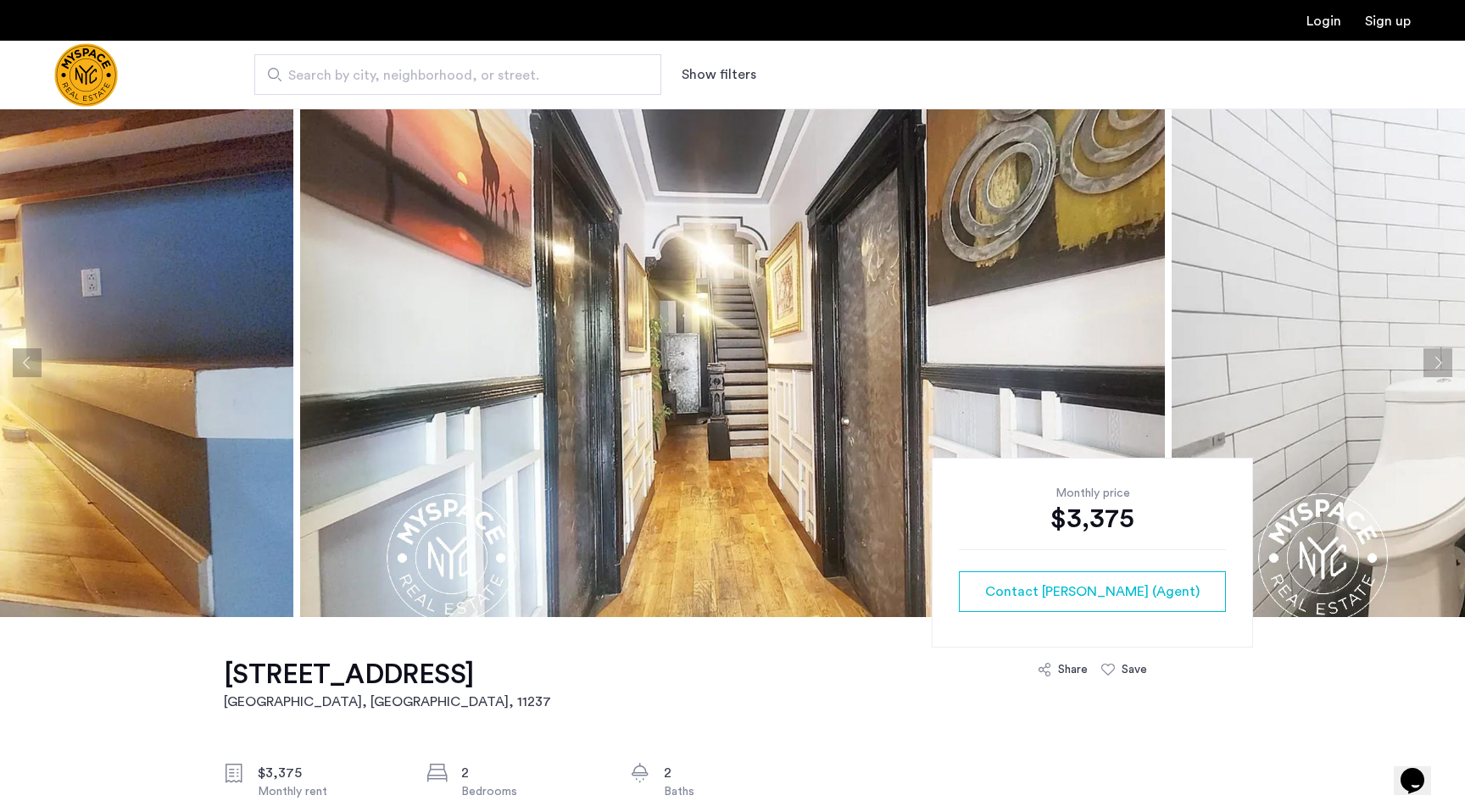
click at [1434, 355] on button "Next apartment" at bounding box center [1438, 362] width 29 height 29
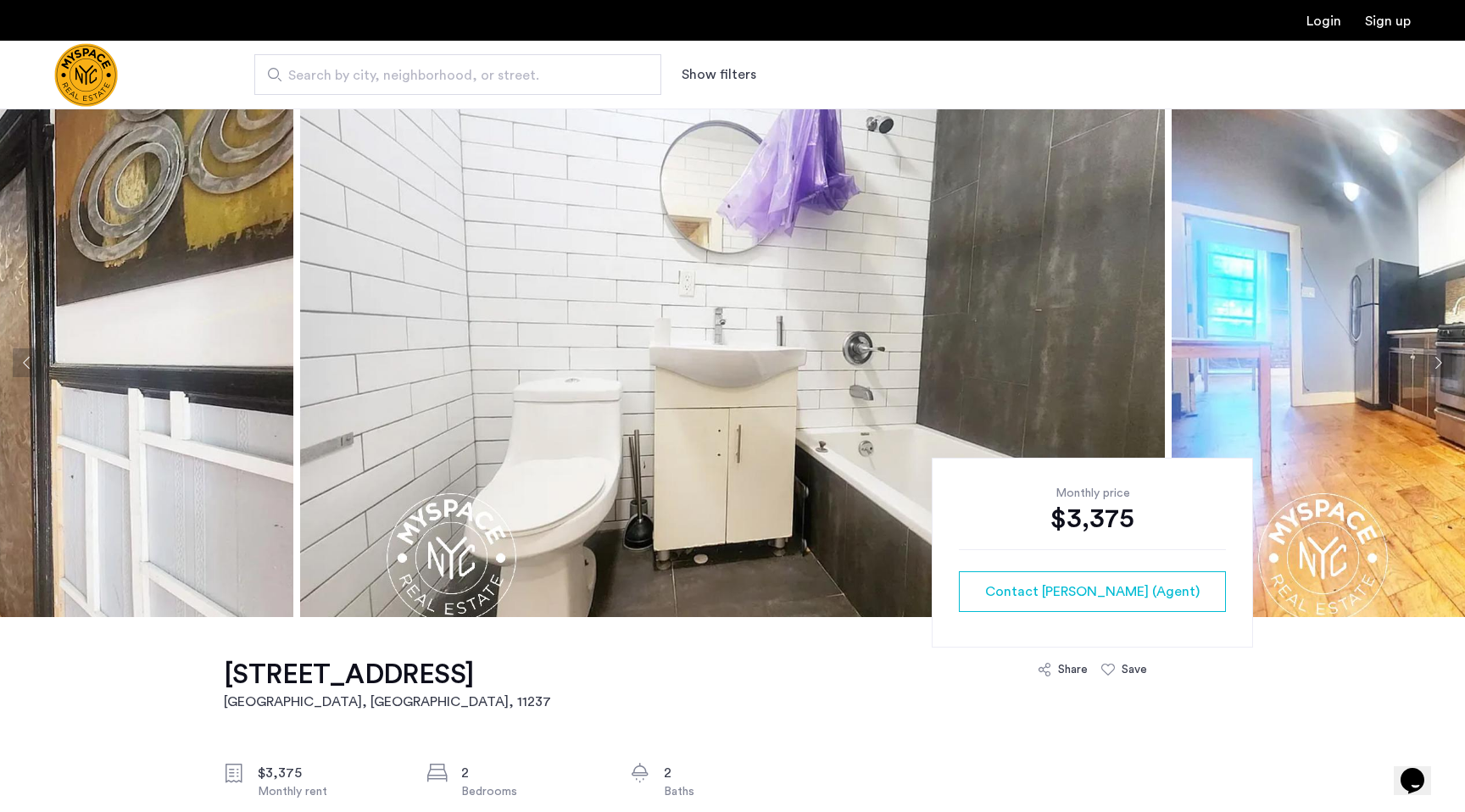
click at [1434, 355] on button "Next apartment" at bounding box center [1438, 362] width 29 height 29
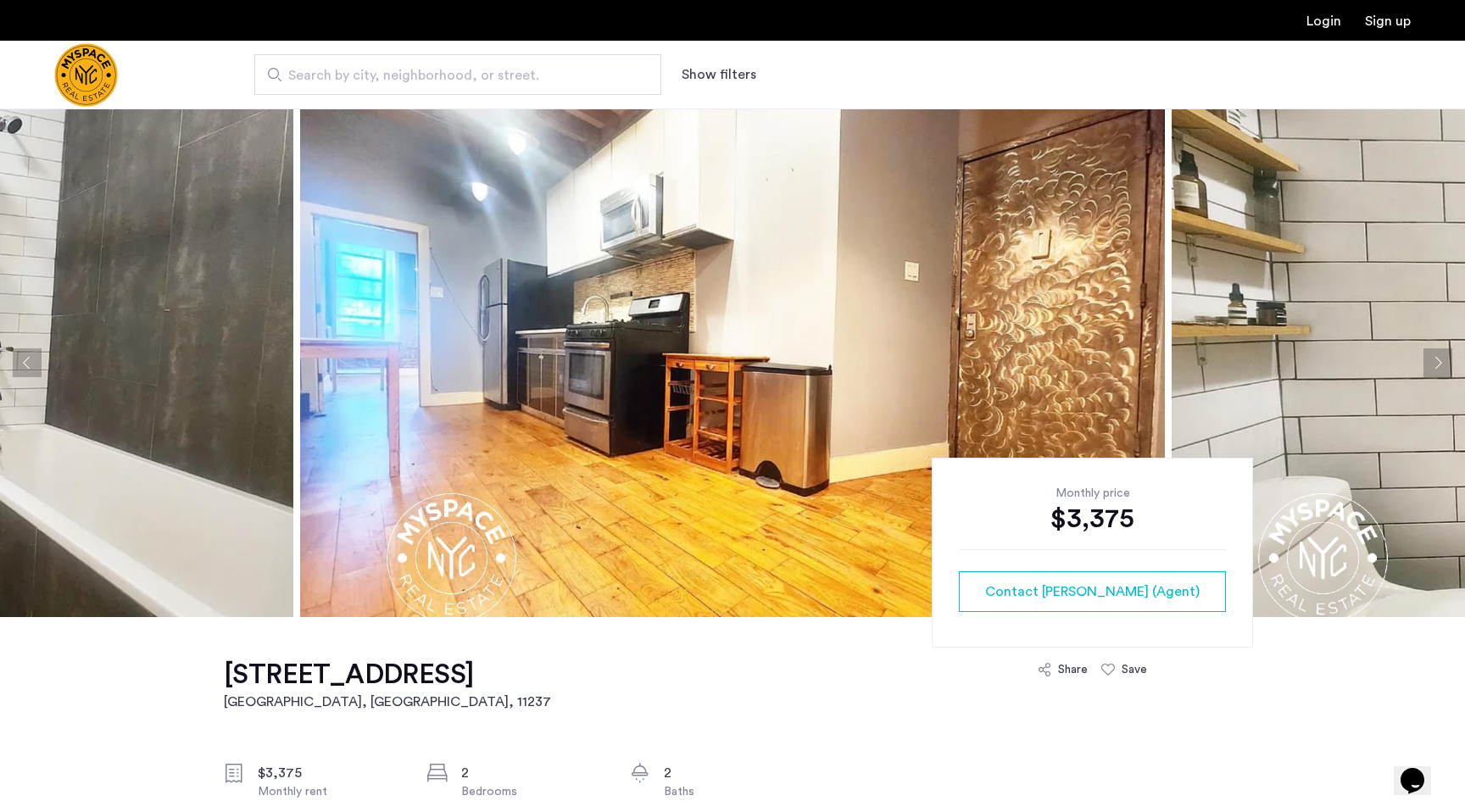
click at [1434, 355] on button "Next apartment" at bounding box center [1438, 362] width 29 height 29
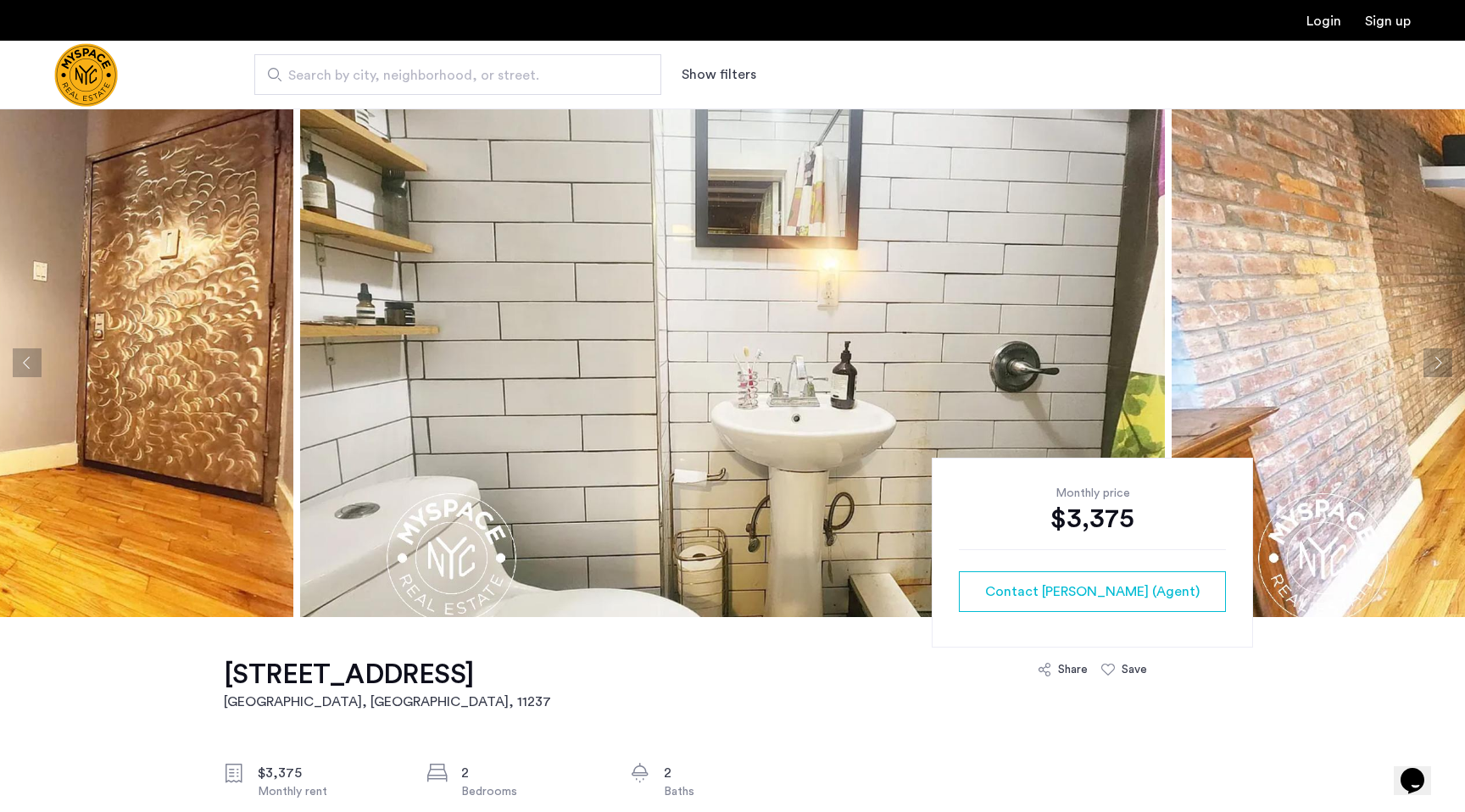
click at [1434, 355] on button "Next apartment" at bounding box center [1438, 362] width 29 height 29
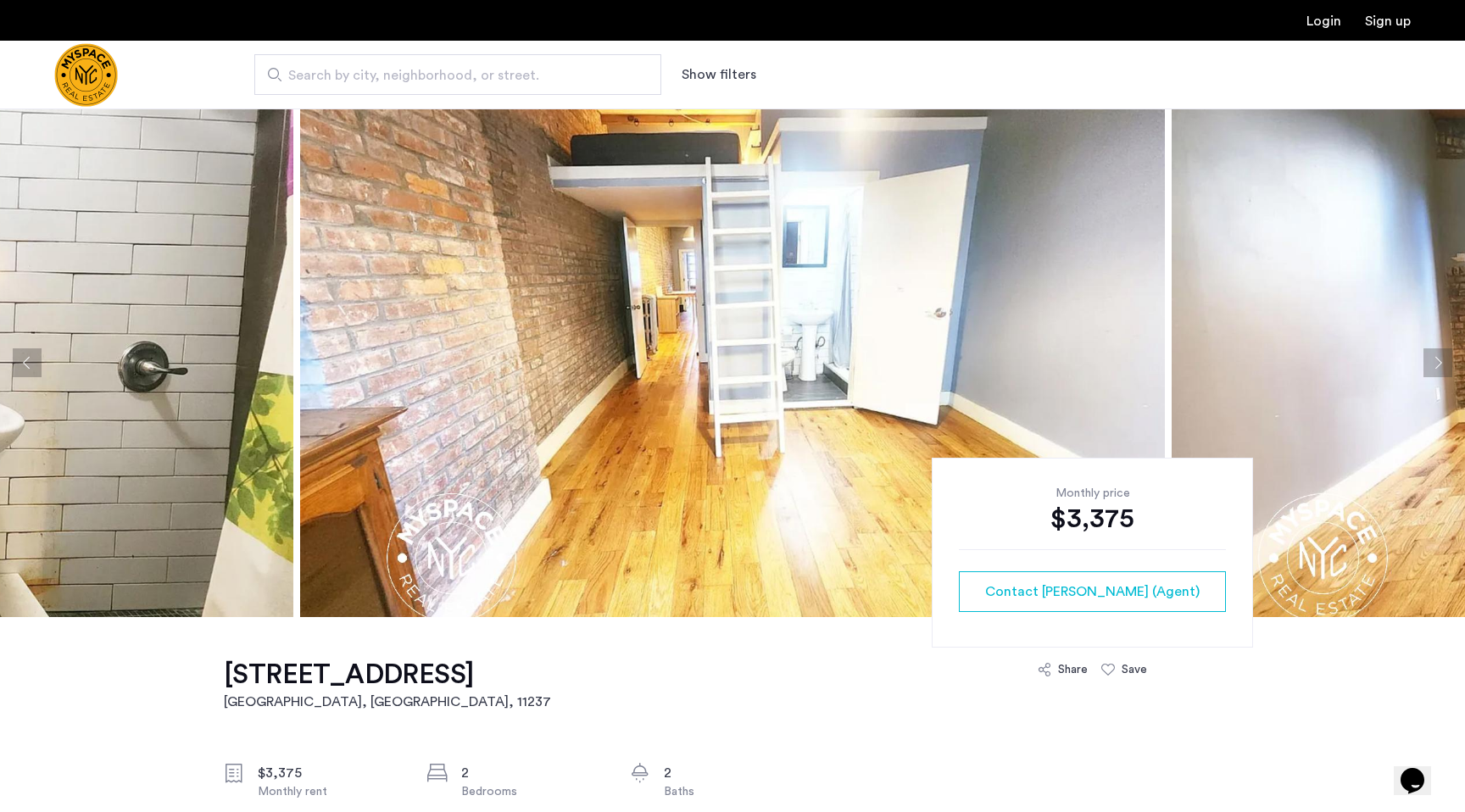
click at [1434, 355] on button "Next apartment" at bounding box center [1438, 362] width 29 height 29
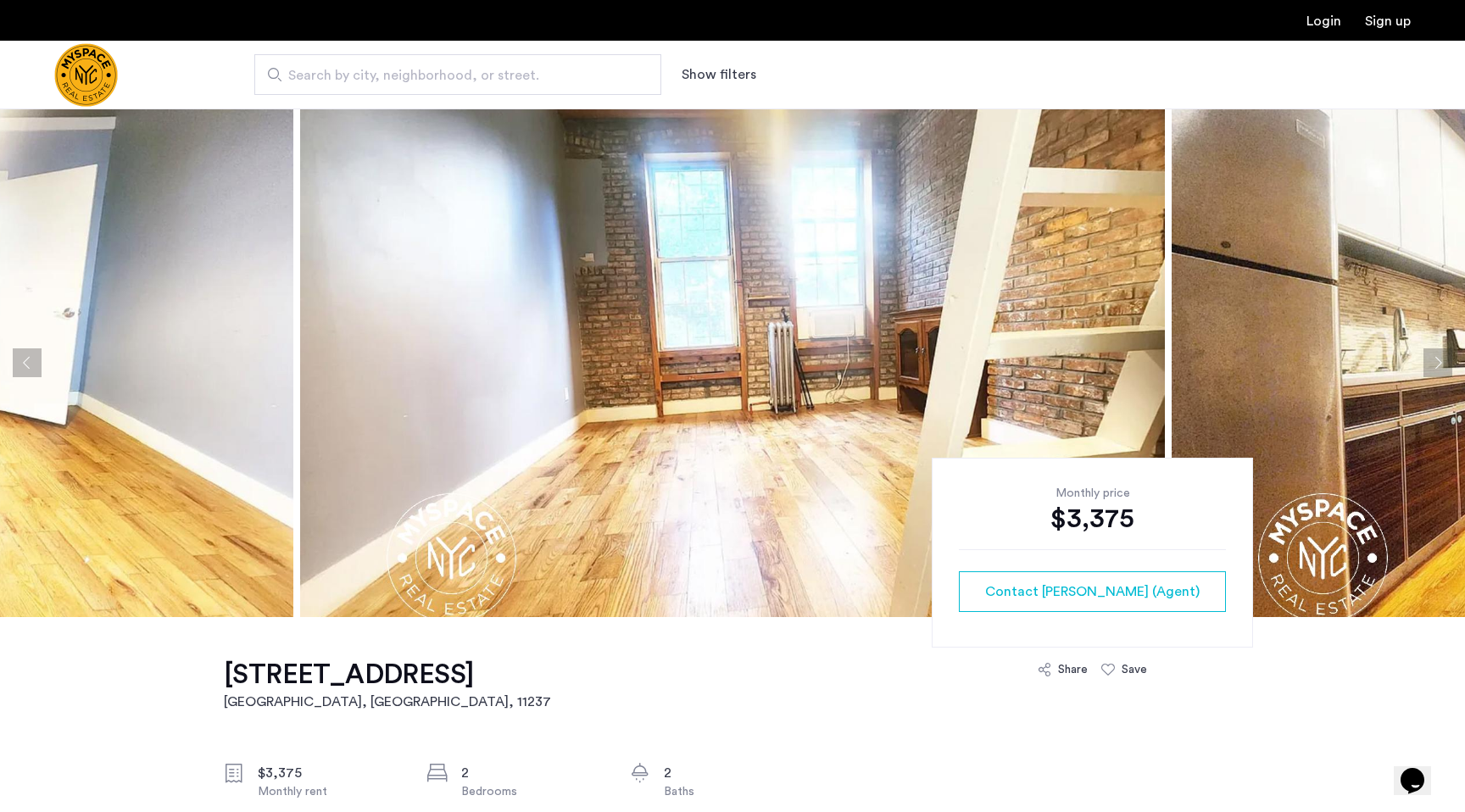
click at [1434, 355] on button "Next apartment" at bounding box center [1438, 362] width 29 height 29
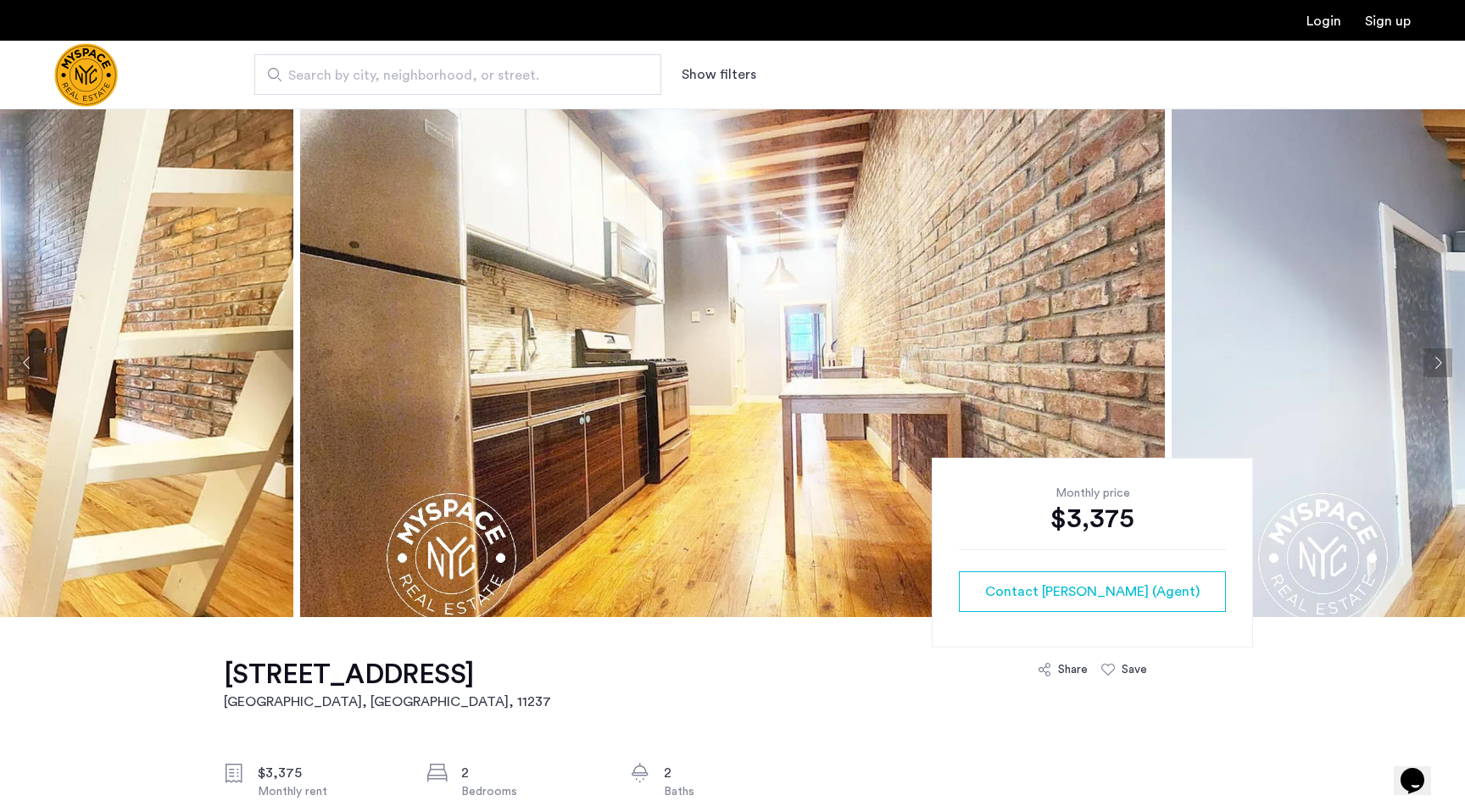
click at [1434, 355] on button "Next apartment" at bounding box center [1438, 362] width 29 height 29
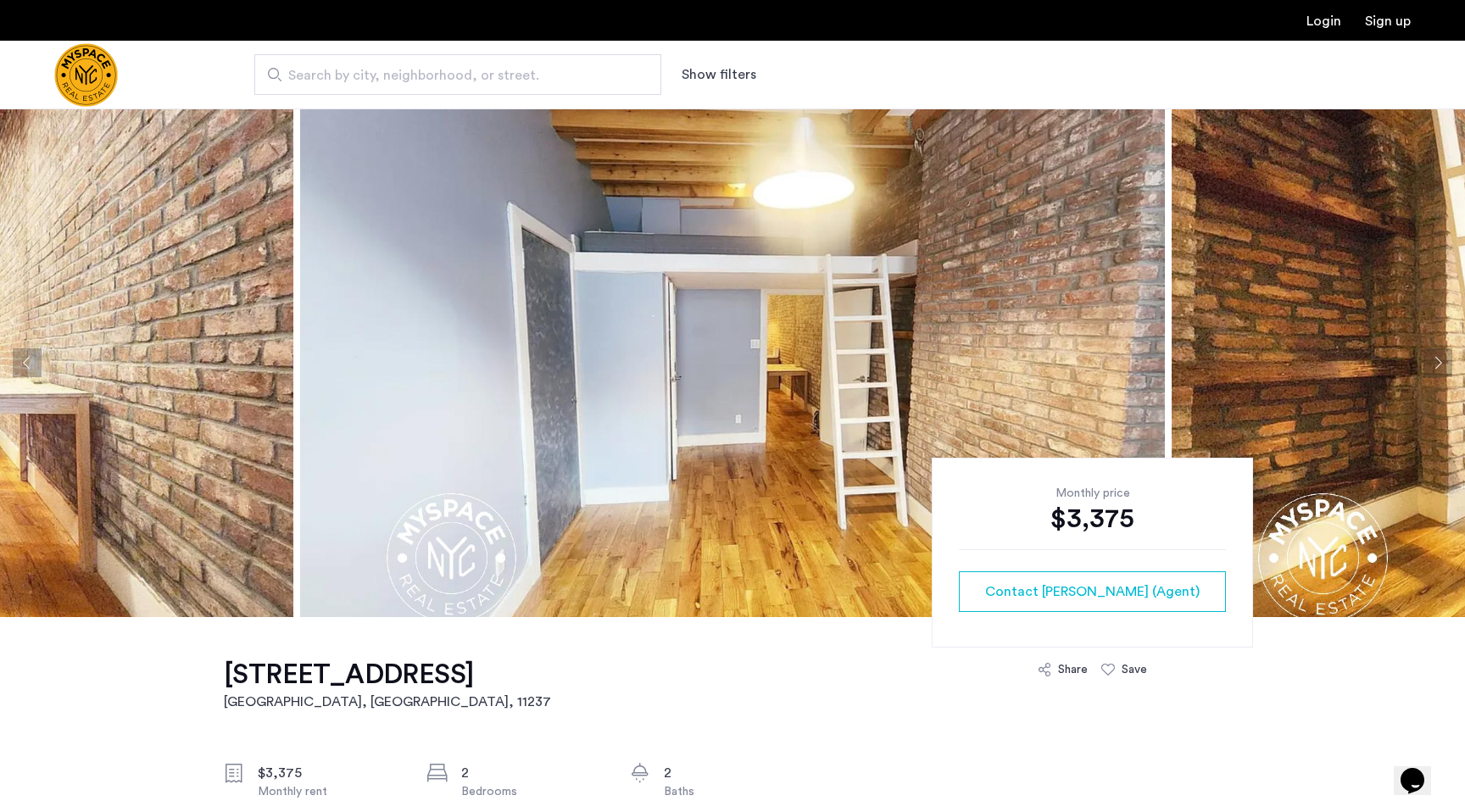
click at [1438, 353] on button "Next apartment" at bounding box center [1438, 362] width 29 height 29
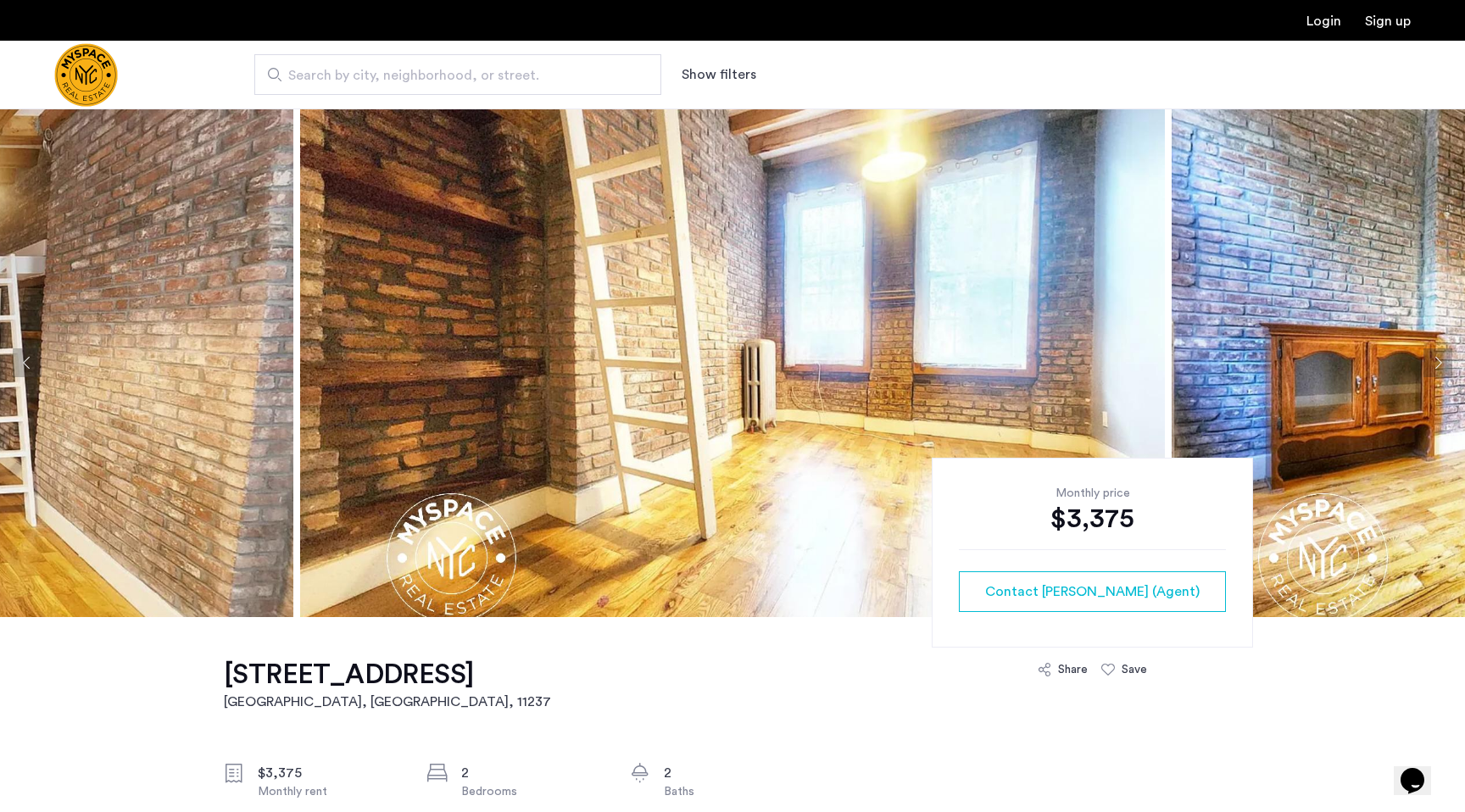
click at [1438, 354] on button "Next apartment" at bounding box center [1438, 362] width 29 height 29
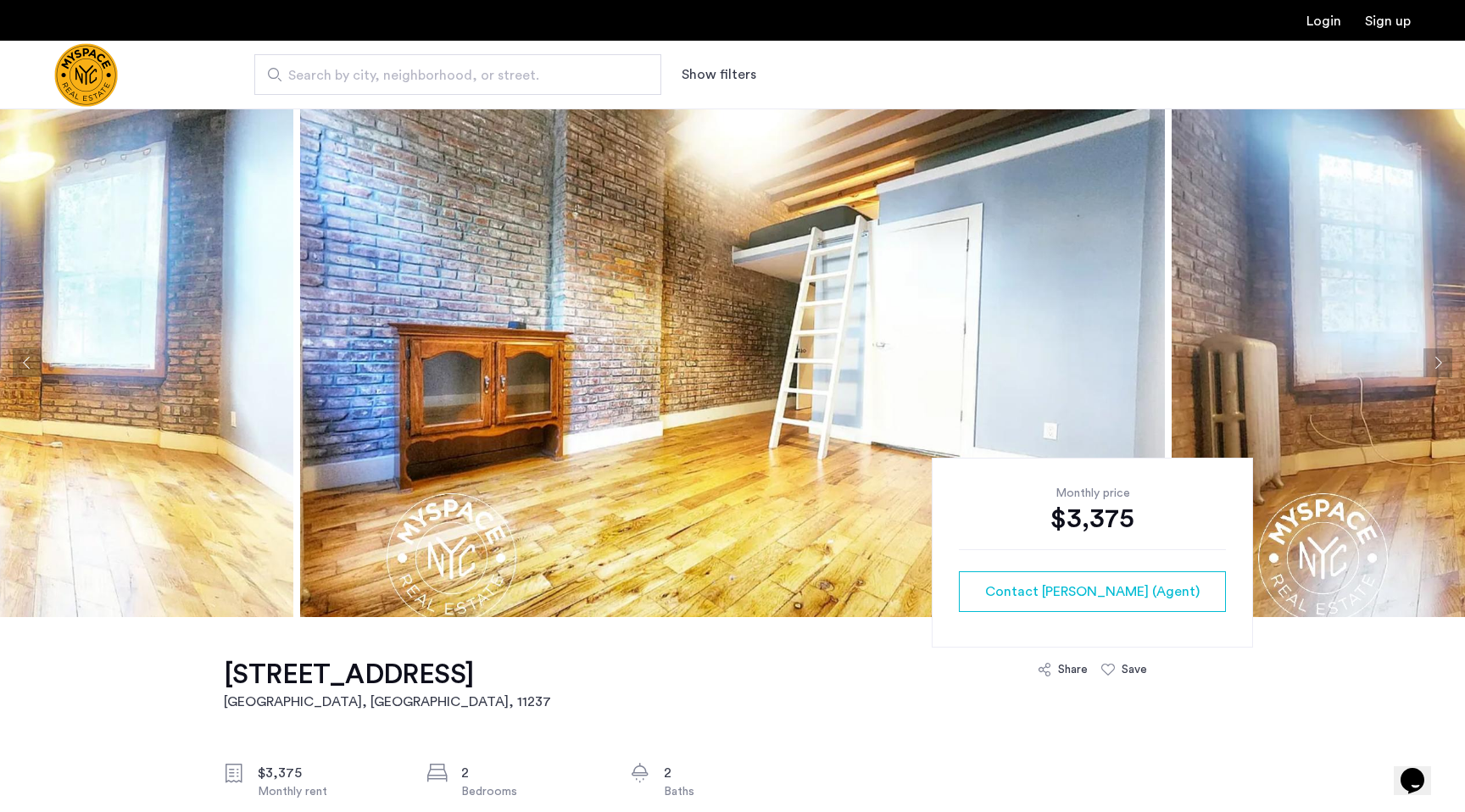
click at [1438, 355] on button "Next apartment" at bounding box center [1438, 362] width 29 height 29
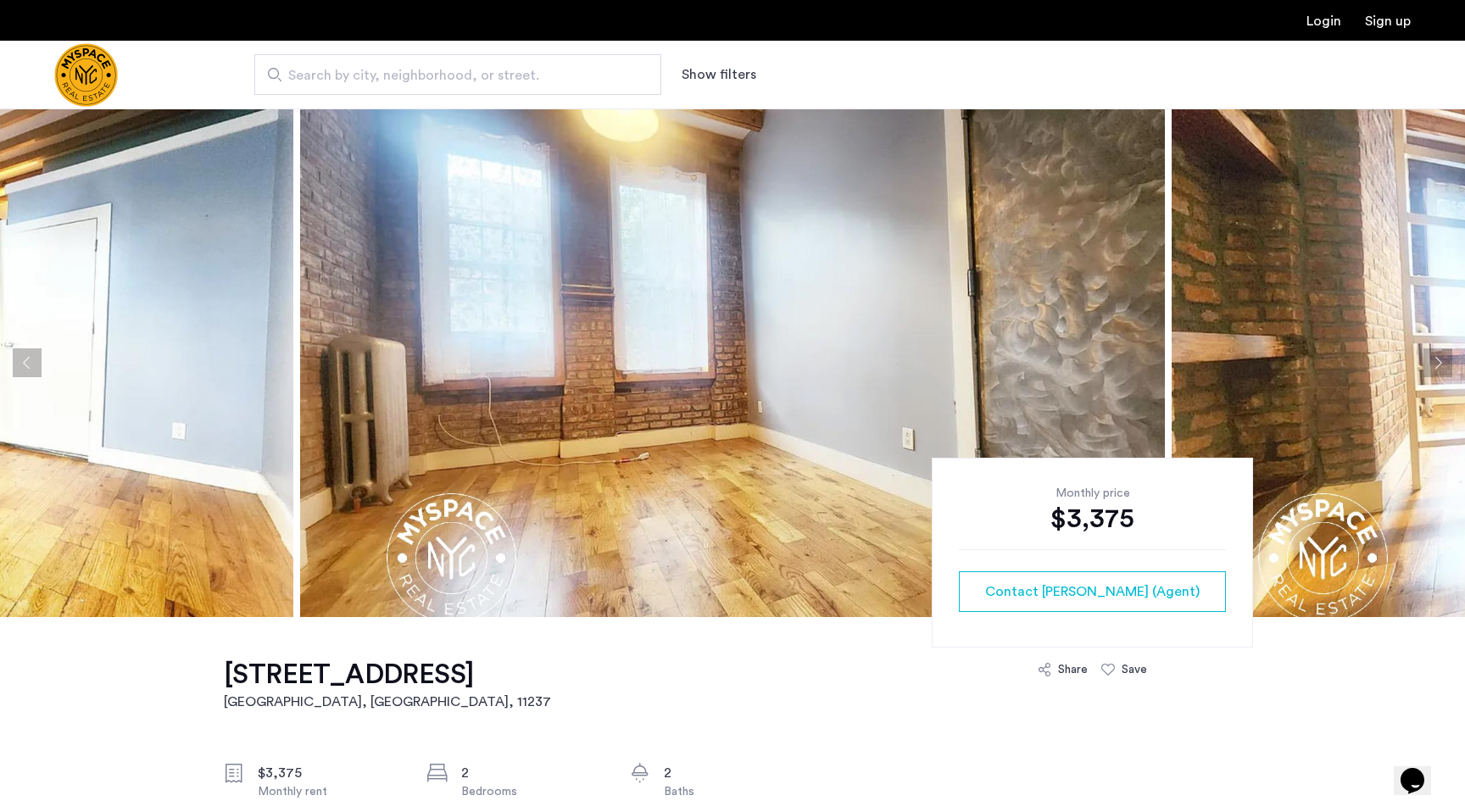
click at [1438, 355] on button "Next apartment" at bounding box center [1438, 362] width 29 height 29
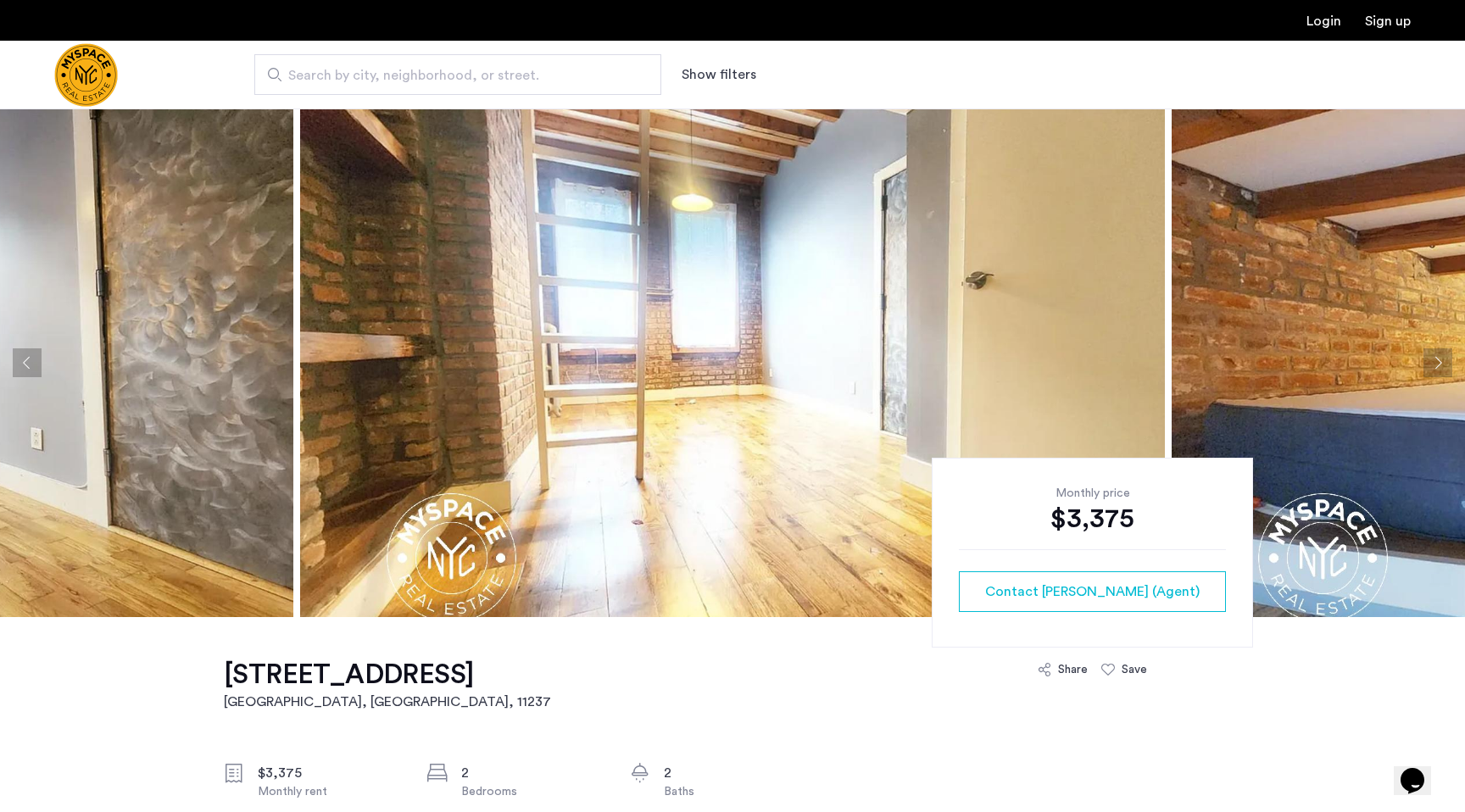
click at [1438, 356] on button "Next apartment" at bounding box center [1438, 362] width 29 height 29
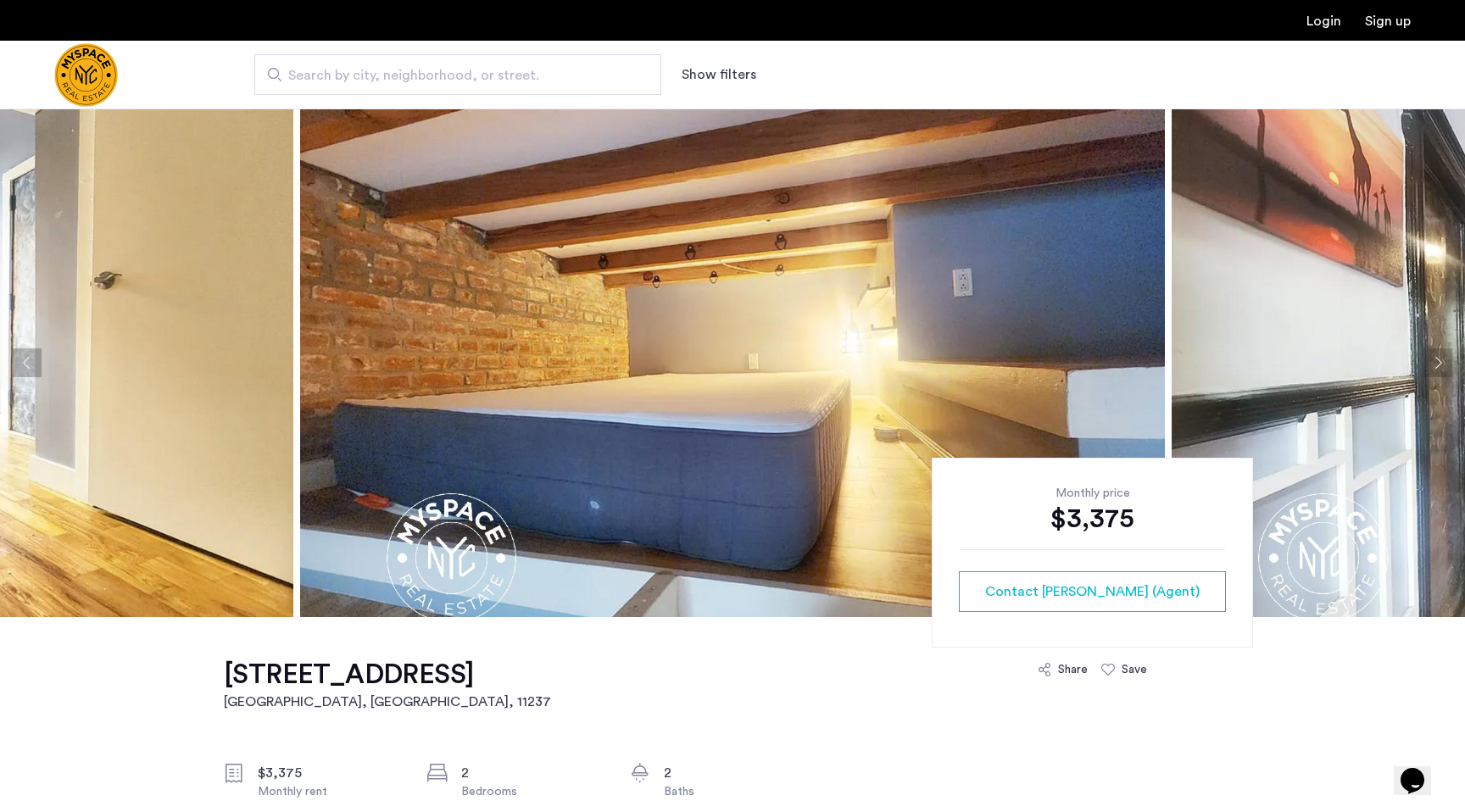
click at [1437, 356] on button "Next apartment" at bounding box center [1438, 362] width 29 height 29
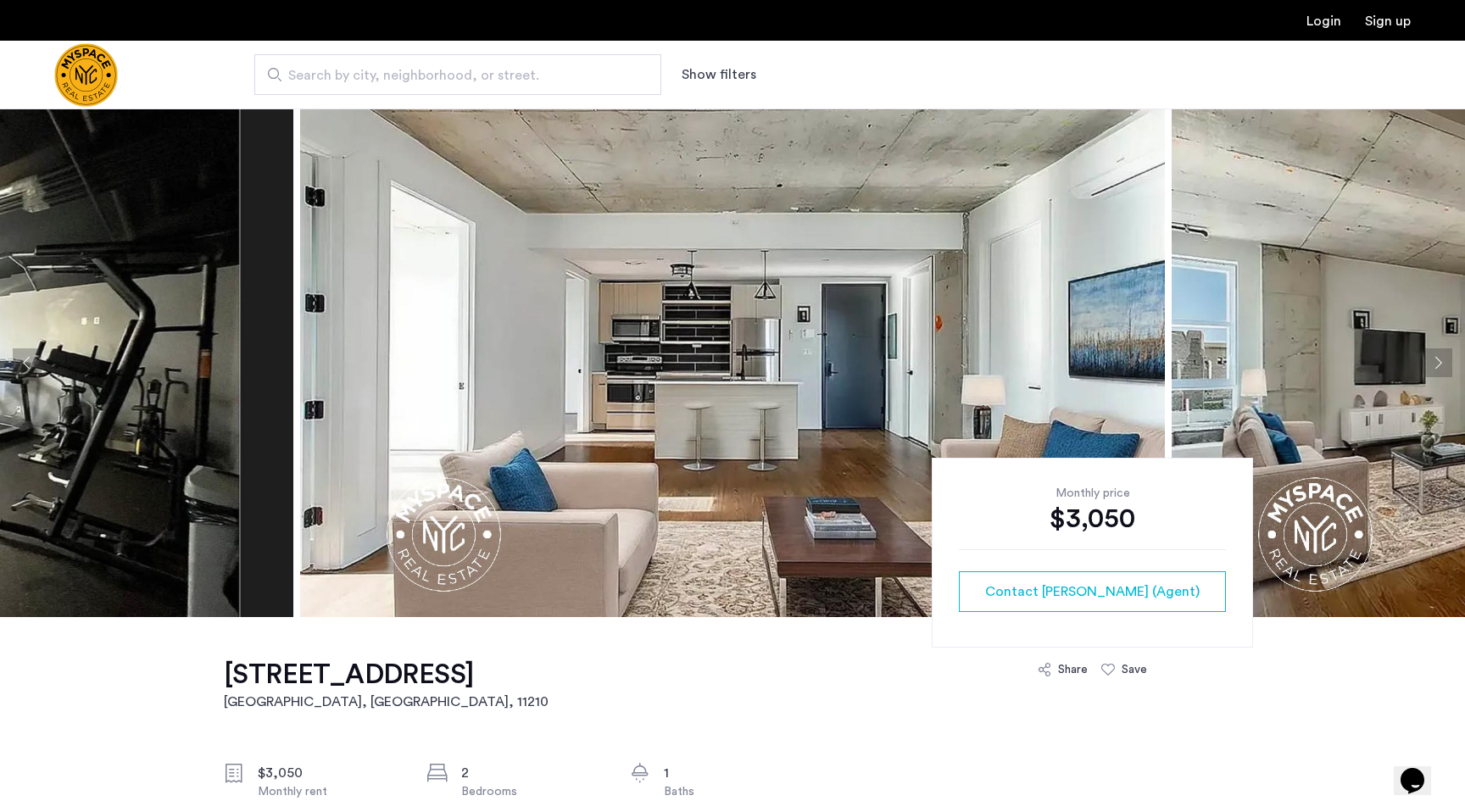
click at [1447, 355] on button "Next apartment" at bounding box center [1438, 362] width 29 height 29
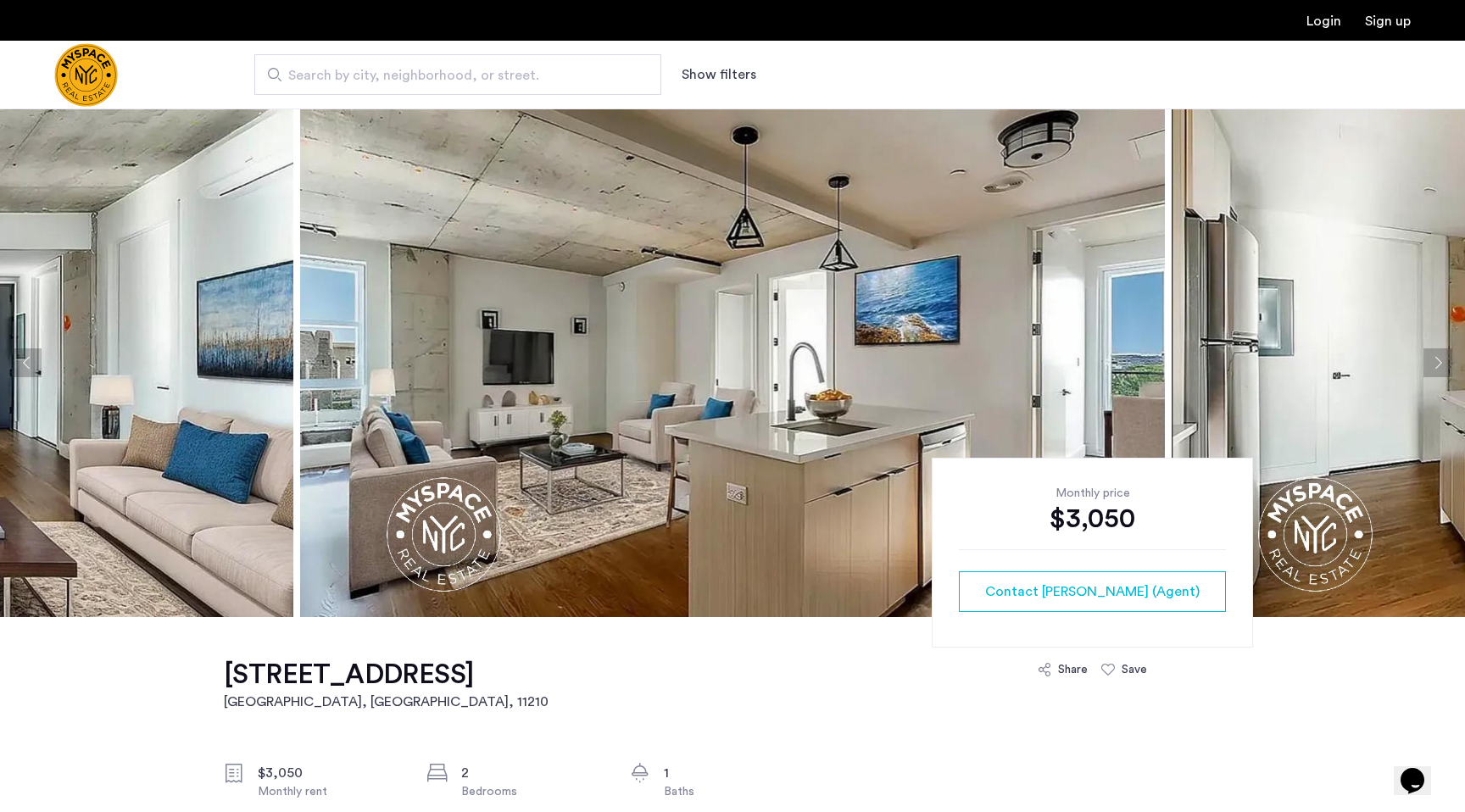
click at [1440, 358] on button "Next apartment" at bounding box center [1438, 362] width 29 height 29
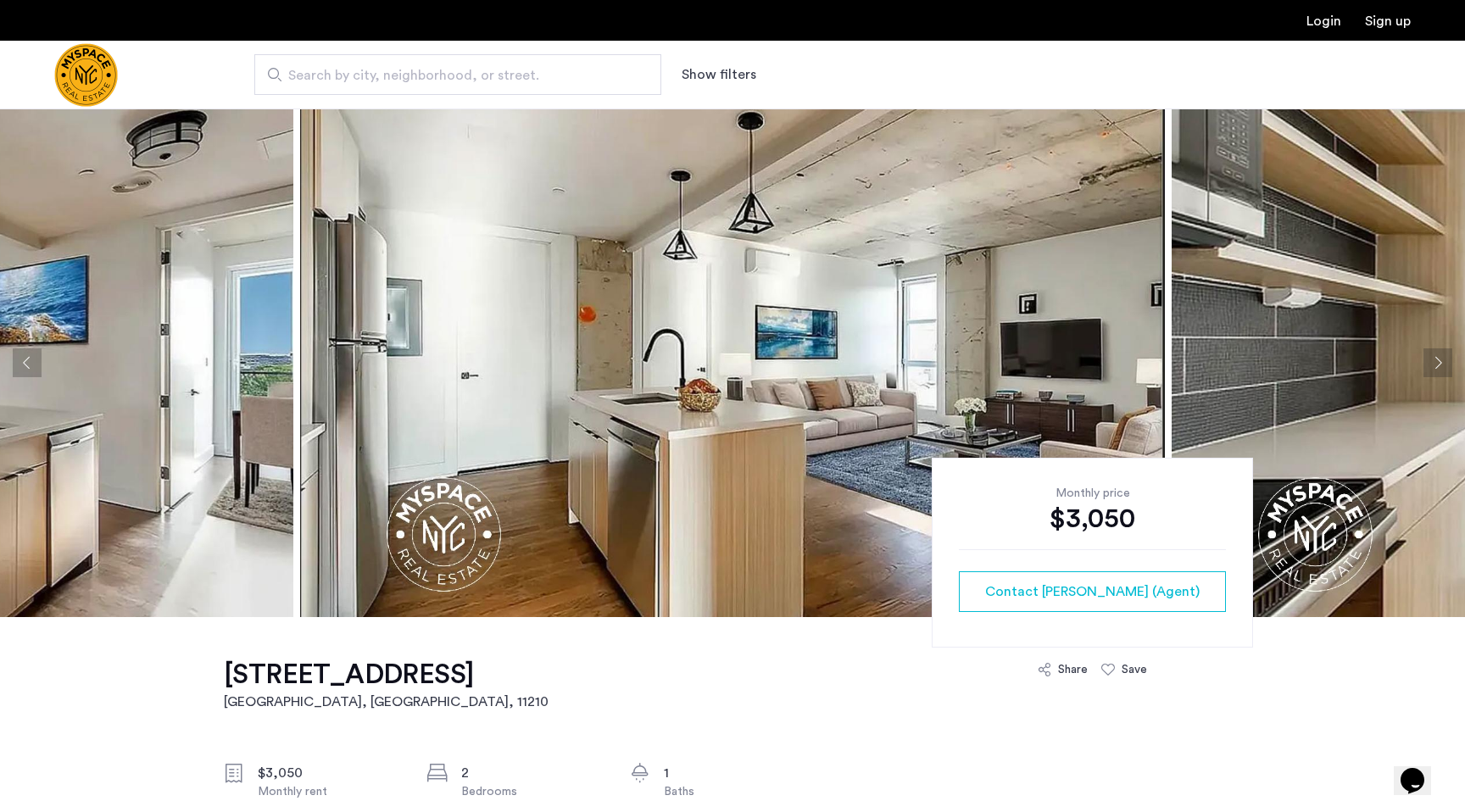
click at [1439, 359] on button "Next apartment" at bounding box center [1438, 362] width 29 height 29
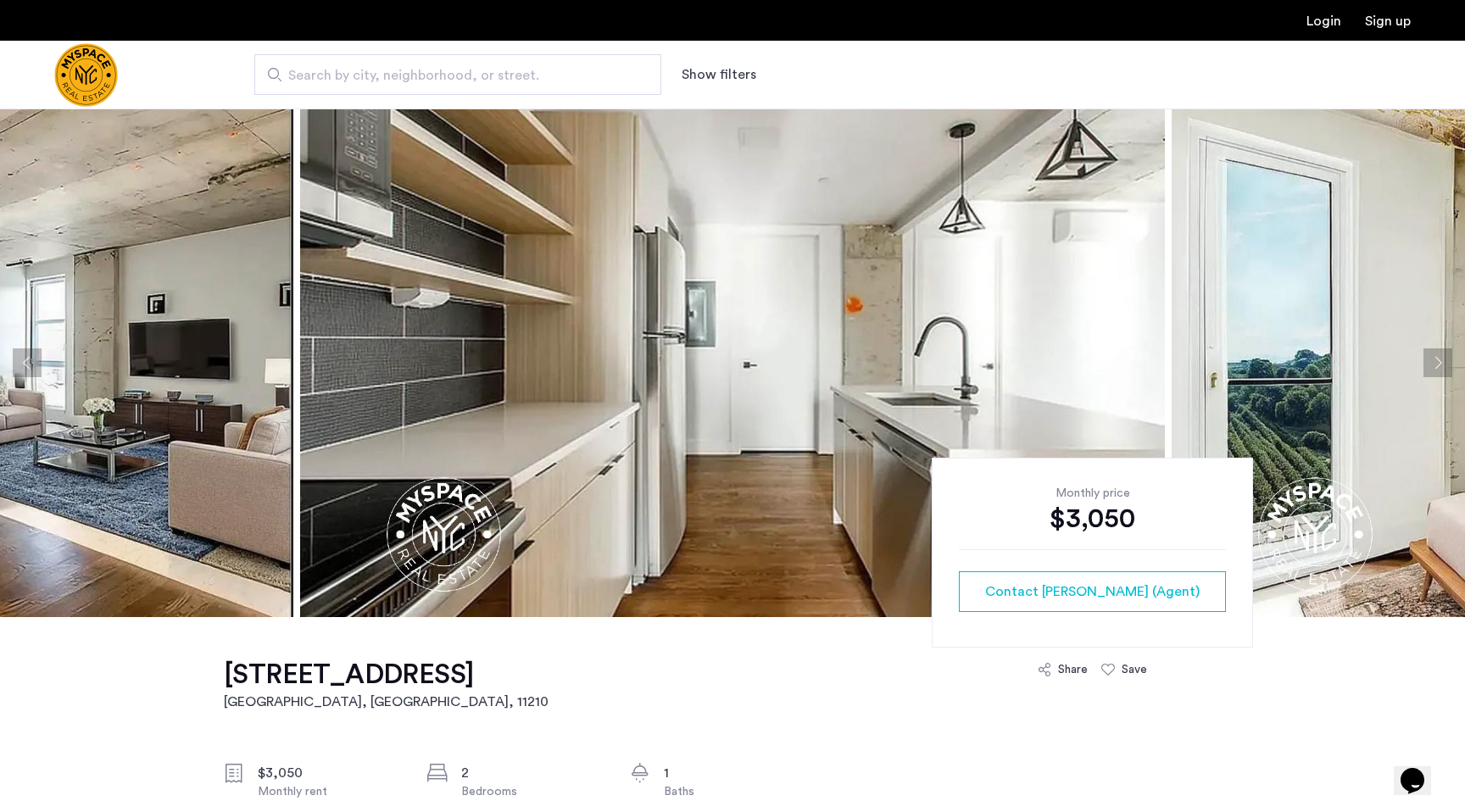
click at [1440, 359] on button "Next apartment" at bounding box center [1438, 362] width 29 height 29
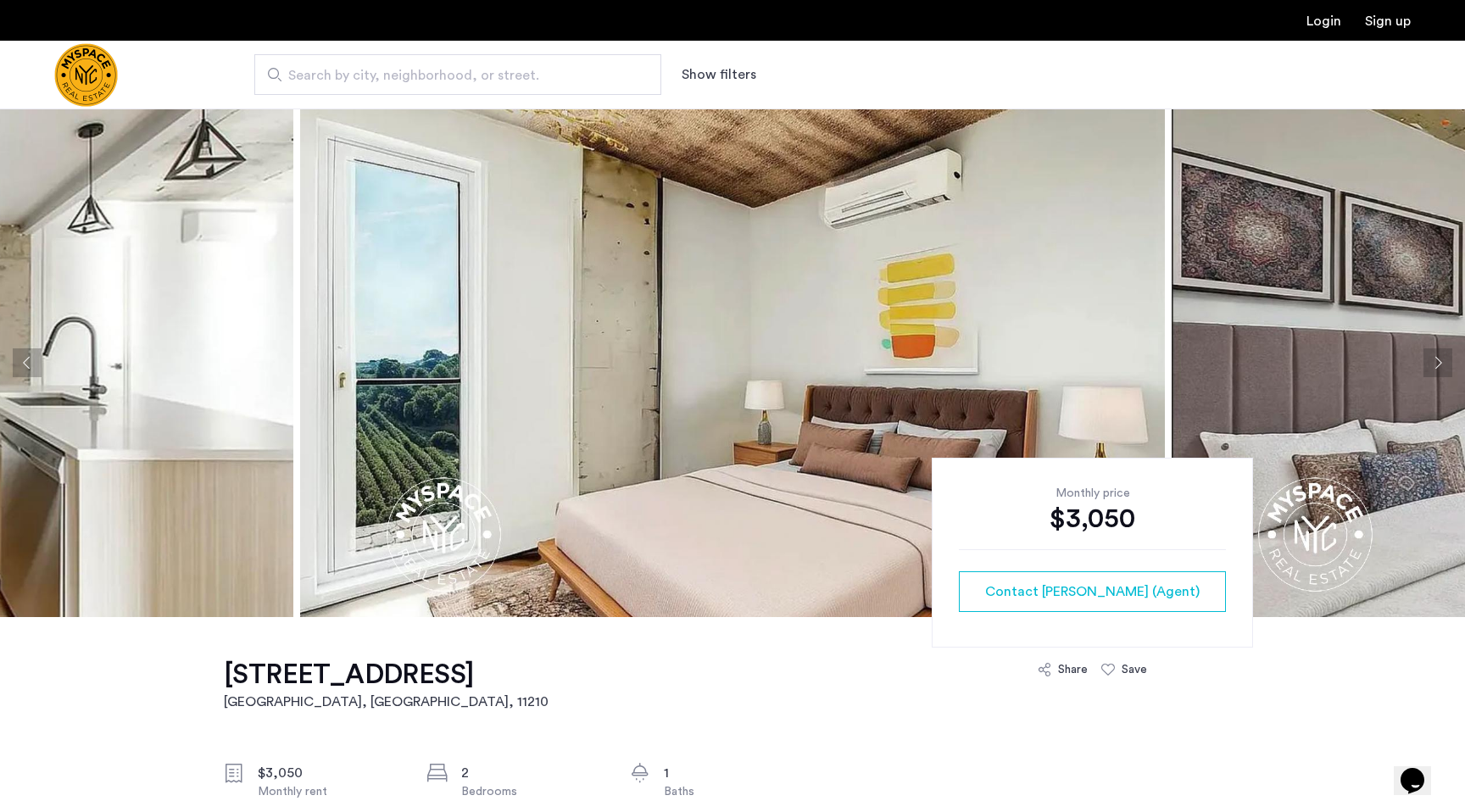
click at [1440, 359] on button "Next apartment" at bounding box center [1438, 362] width 29 height 29
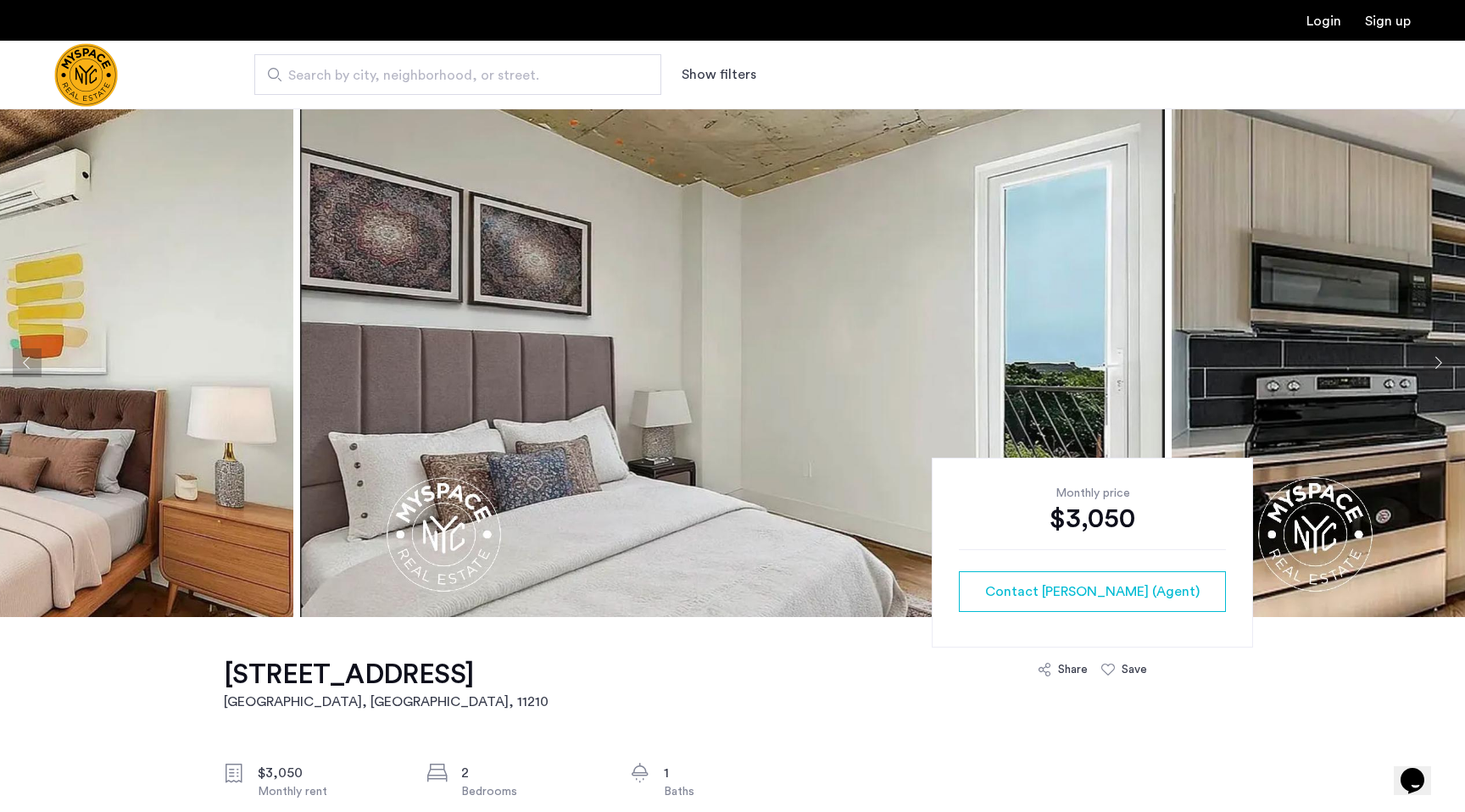
click at [1440, 359] on button "Next apartment" at bounding box center [1438, 362] width 29 height 29
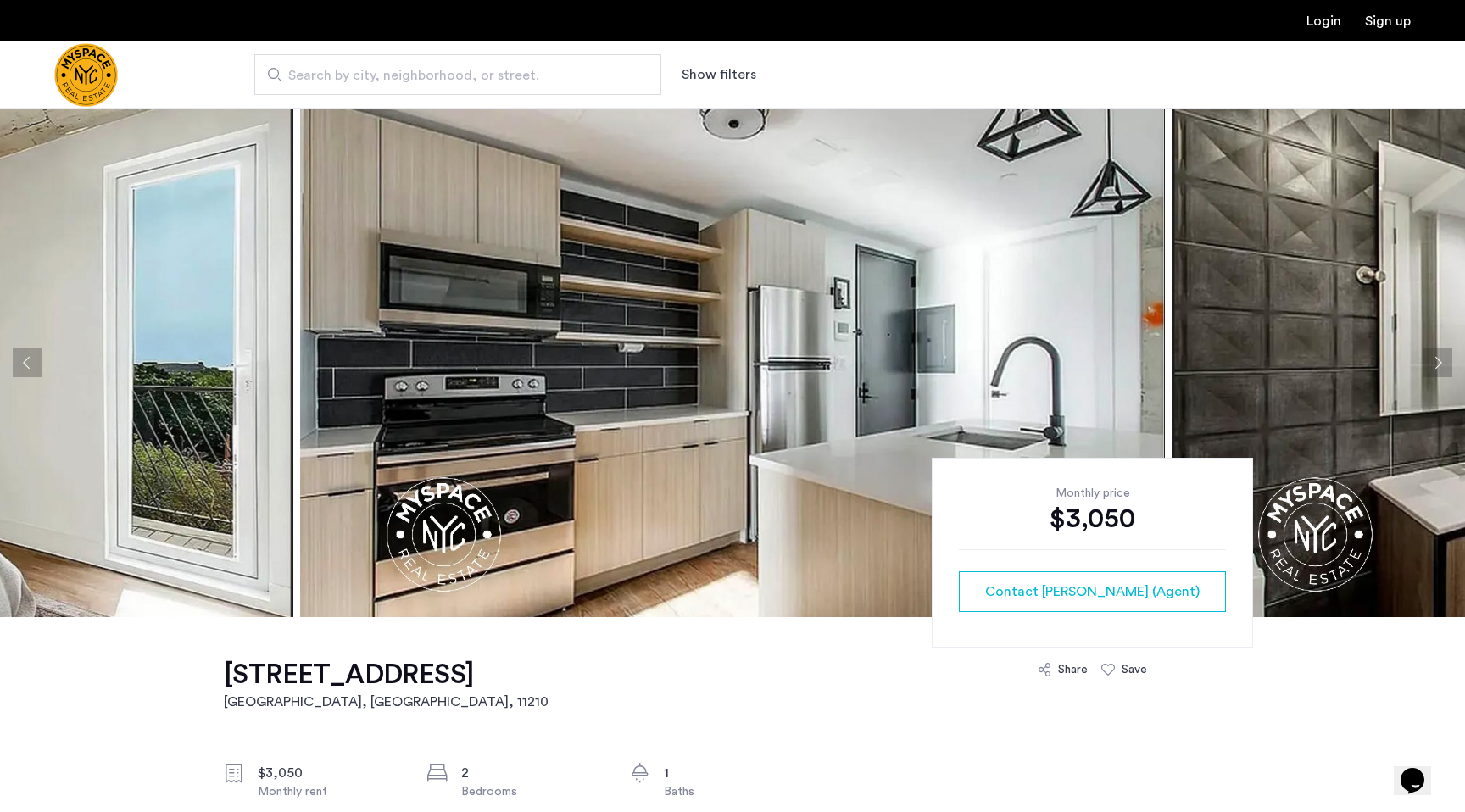
click at [1440, 360] on button "Next apartment" at bounding box center [1438, 362] width 29 height 29
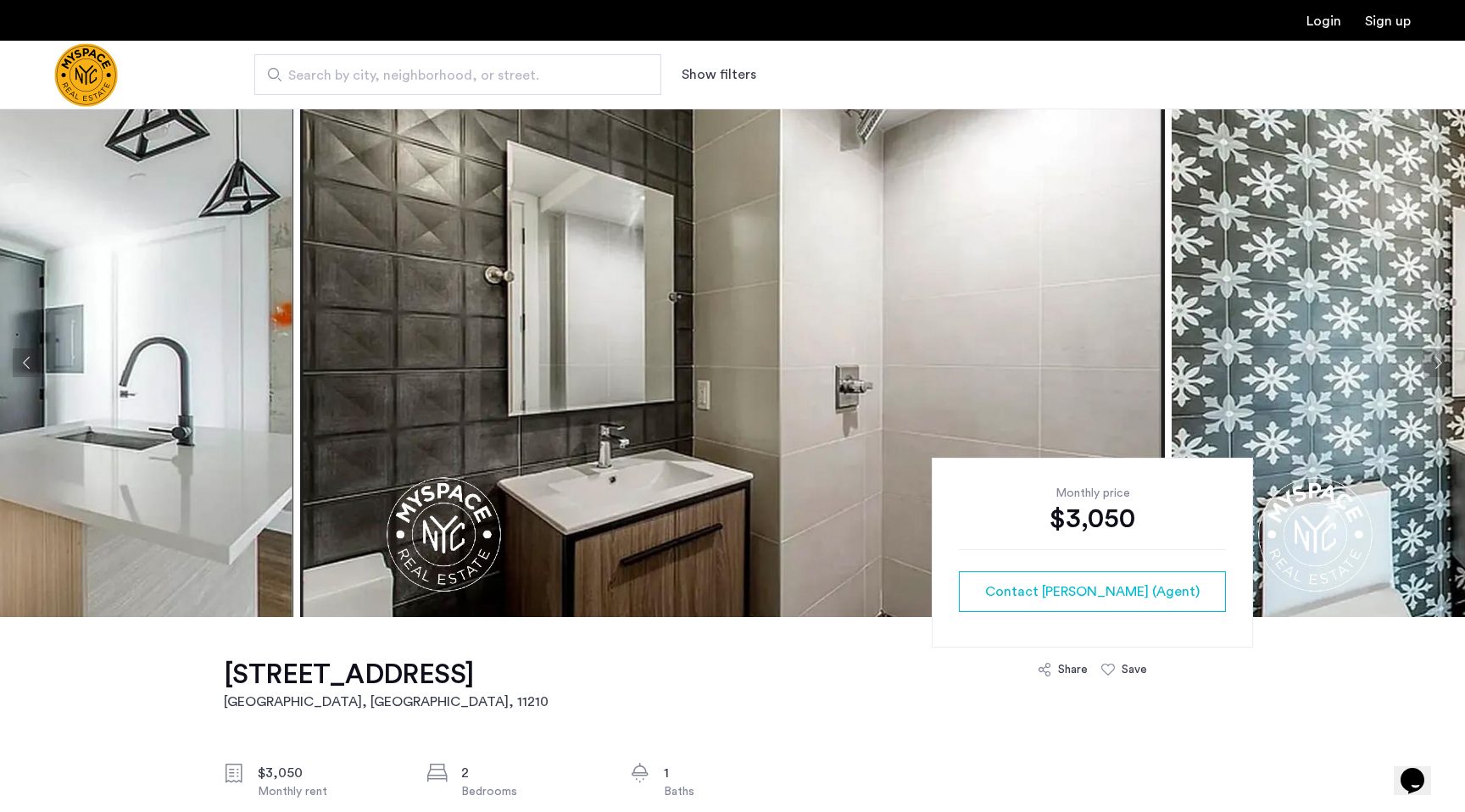
click at [1065, 287] on img at bounding box center [732, 363] width 865 height 509
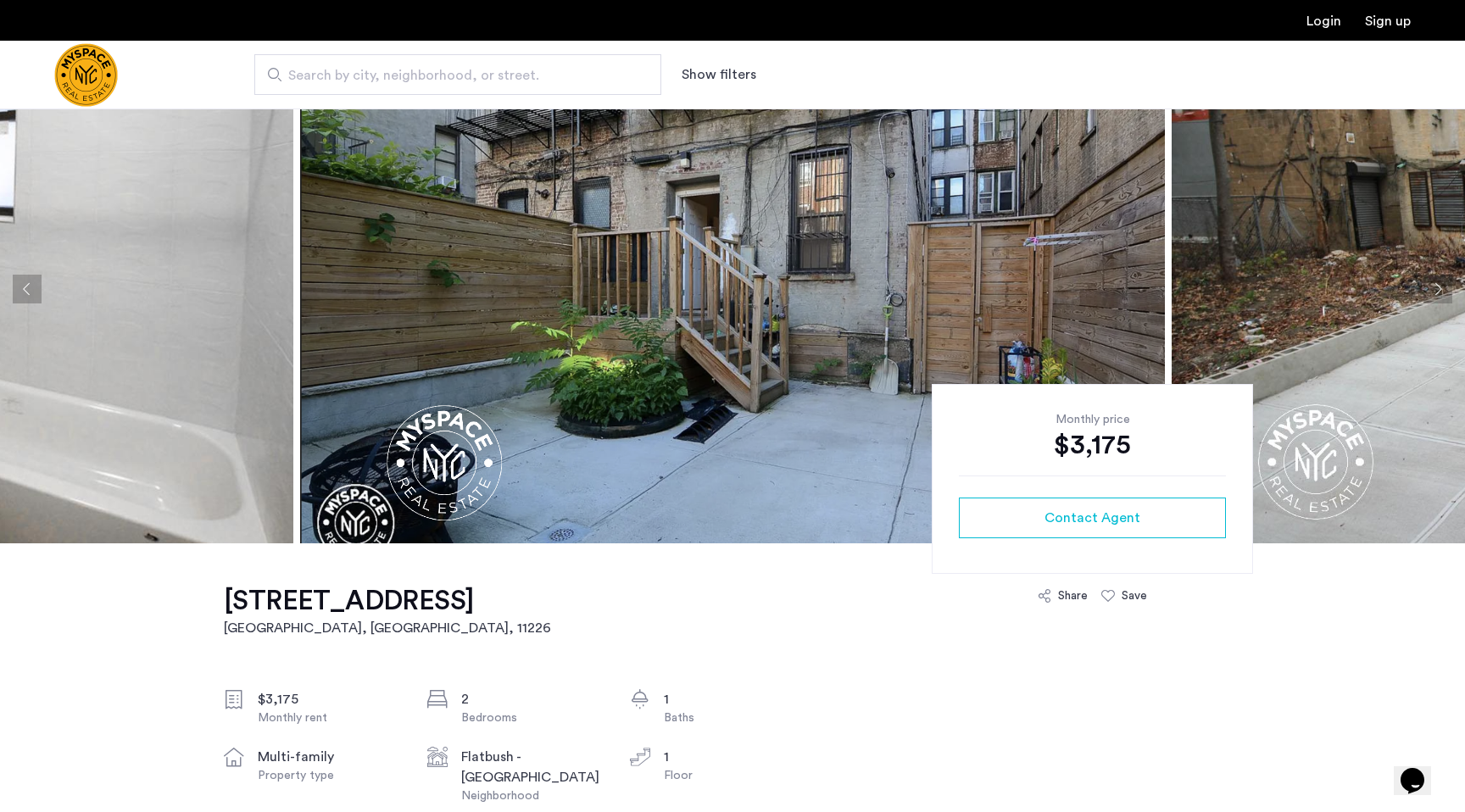
scroll to position [110, 0]
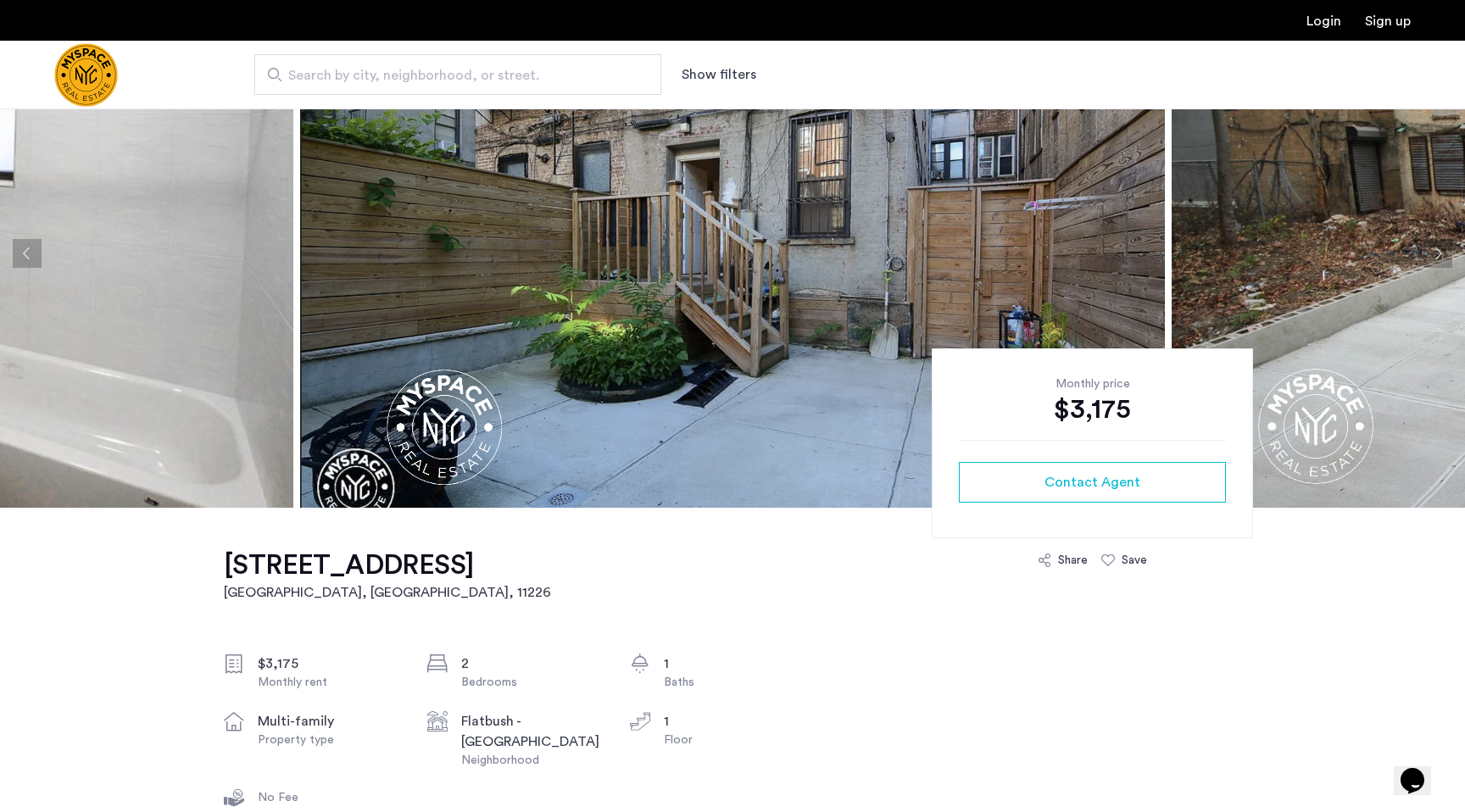
click at [711, 418] on img at bounding box center [732, 253] width 865 height 509
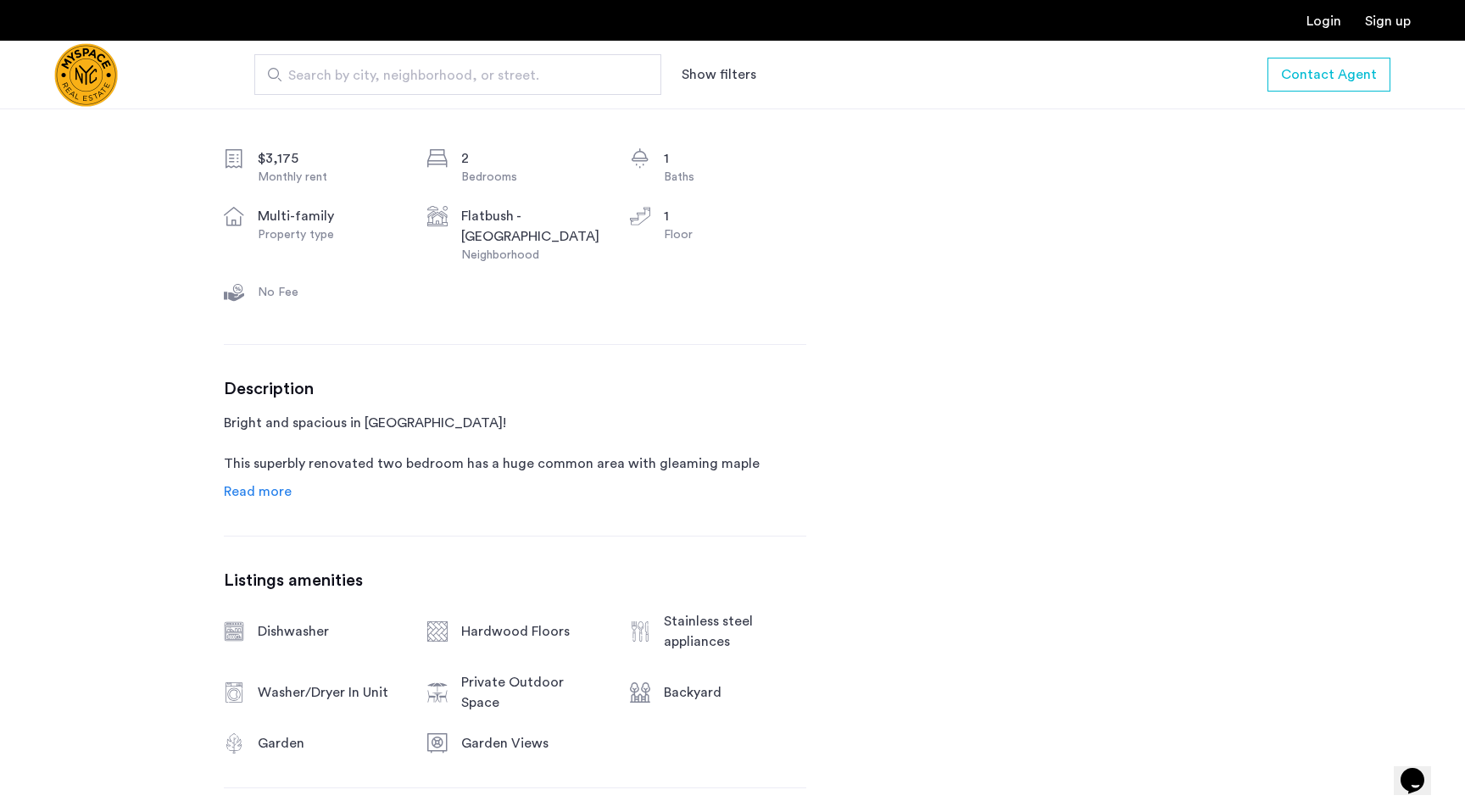
scroll to position [646, 0]
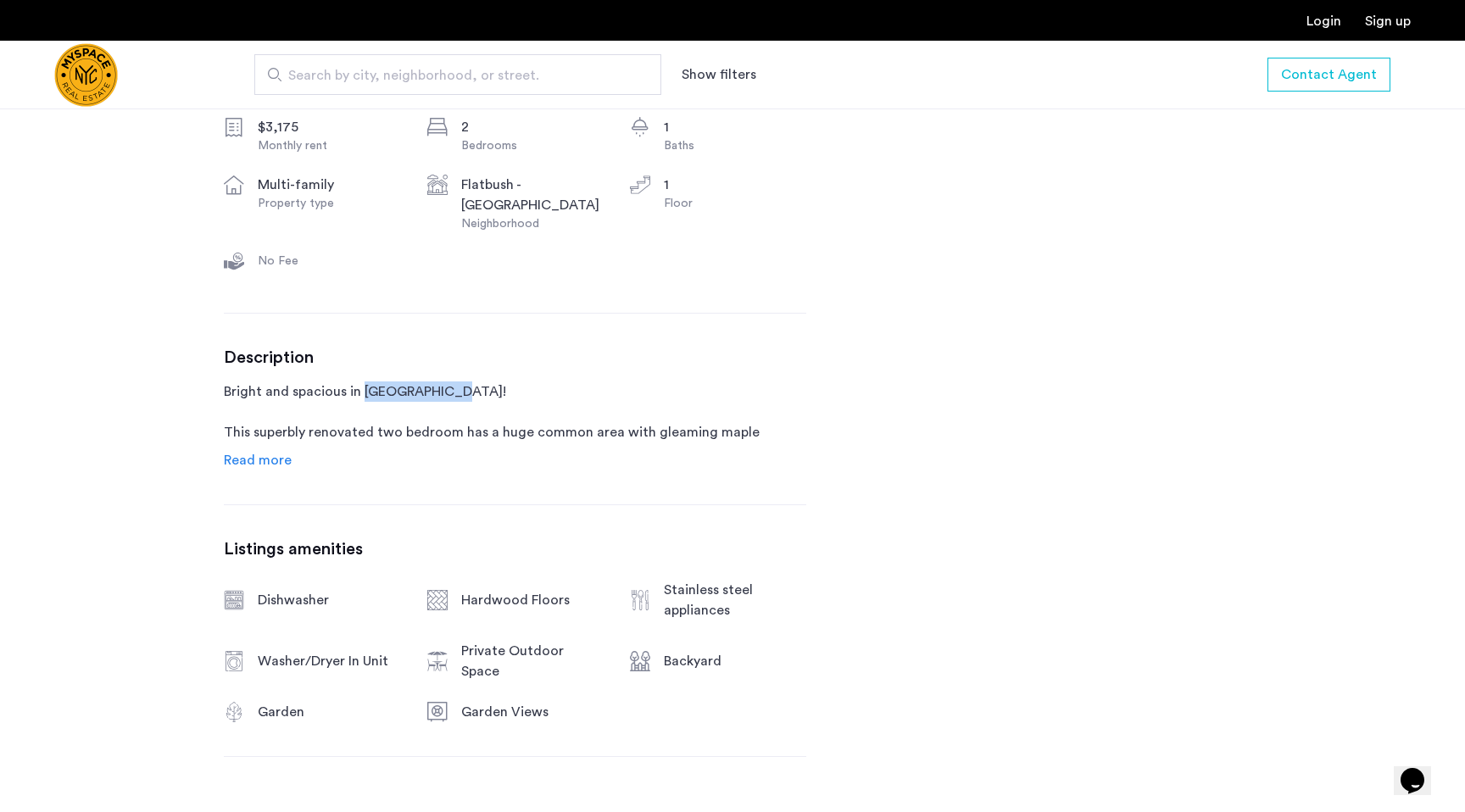
drag, startPoint x: 365, startPoint y: 368, endPoint x: 462, endPoint y: 368, distance: 97.0
click at [462, 381] on p "Bright and spacious in [GEOGRAPHIC_DATA]! This superbly renovated two bedroom h…" at bounding box center [515, 412] width 582 height 61
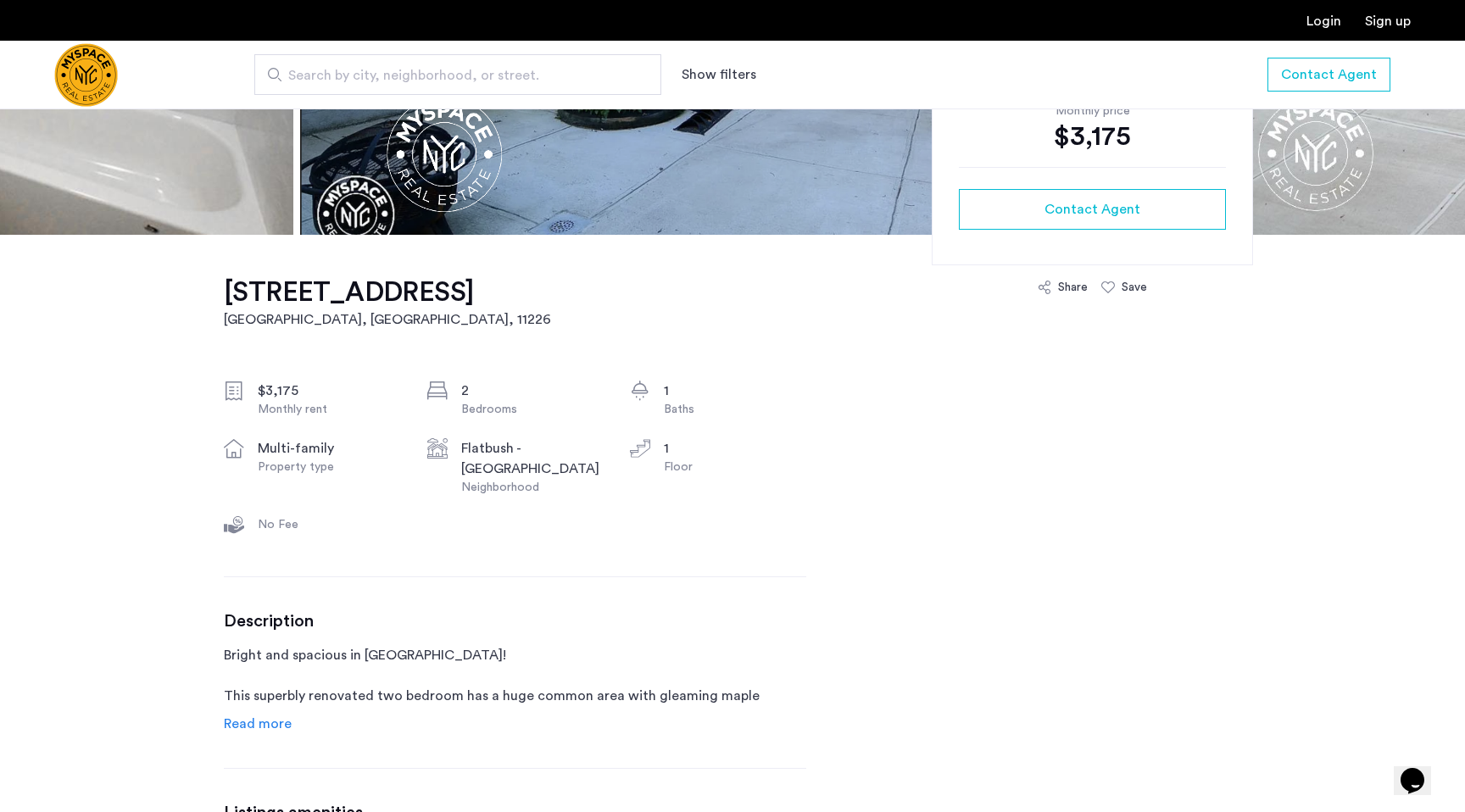
scroll to position [0, 0]
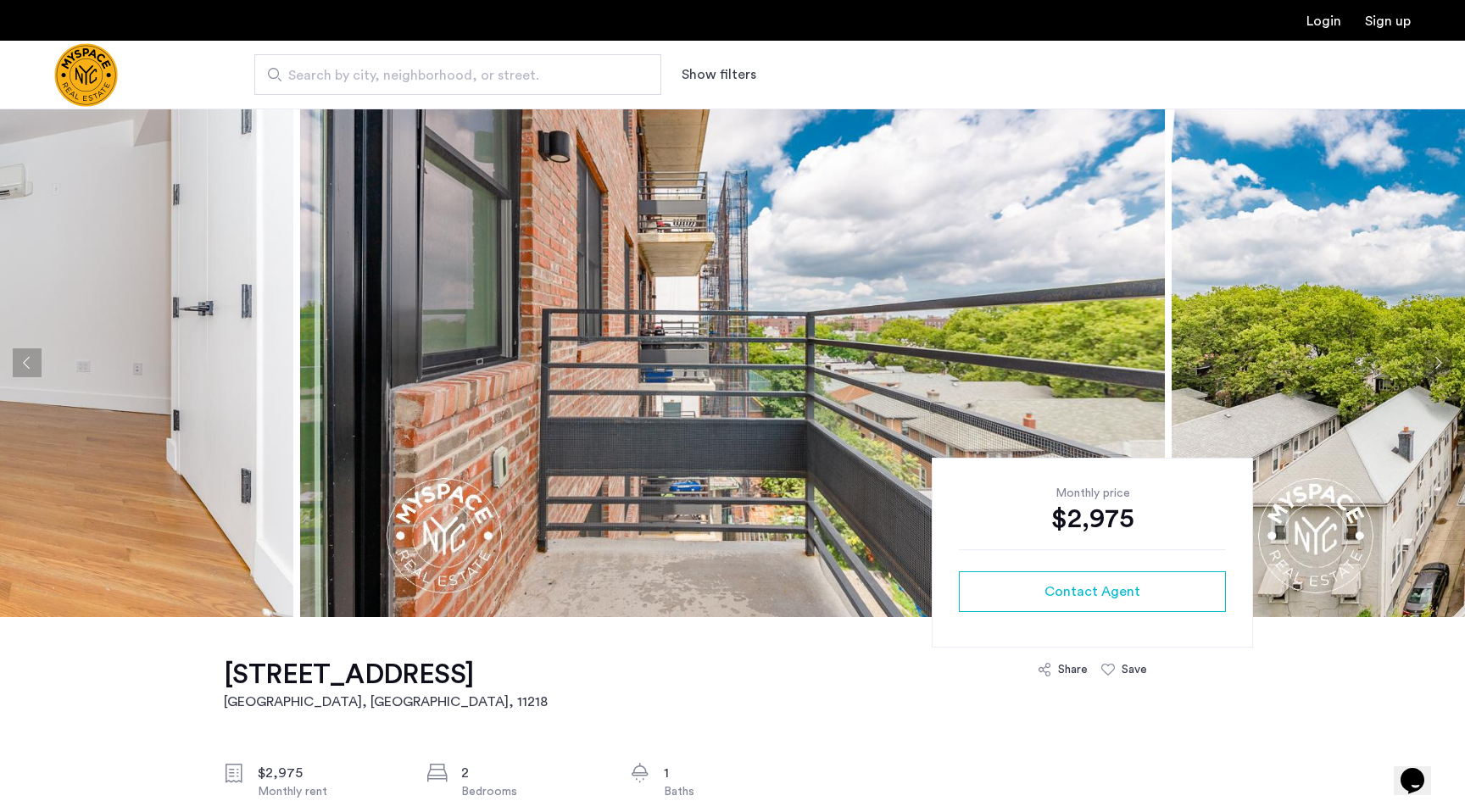
click at [776, 503] on img at bounding box center [732, 363] width 865 height 509
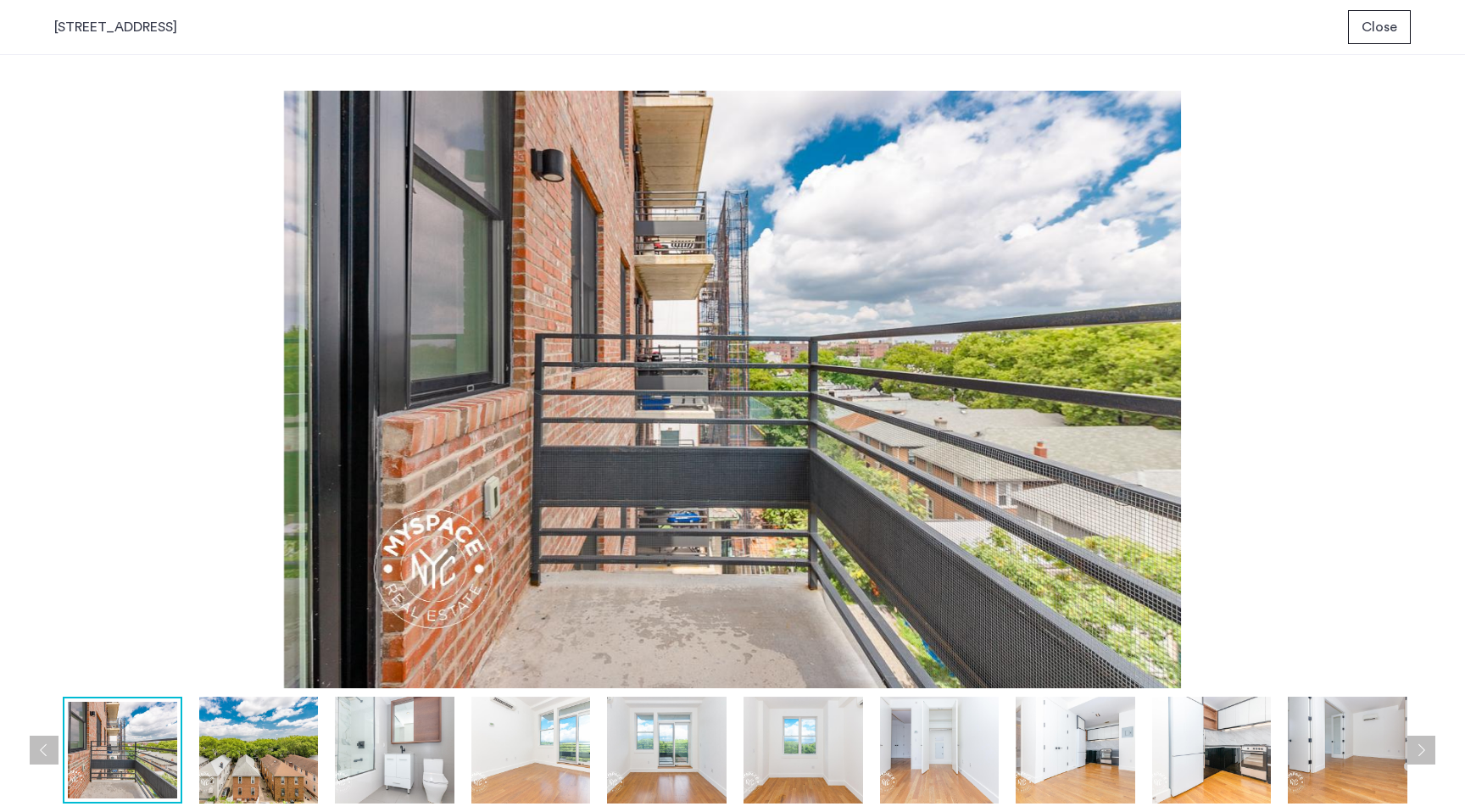
click at [547, 759] on img at bounding box center [531, 751] width 119 height 107
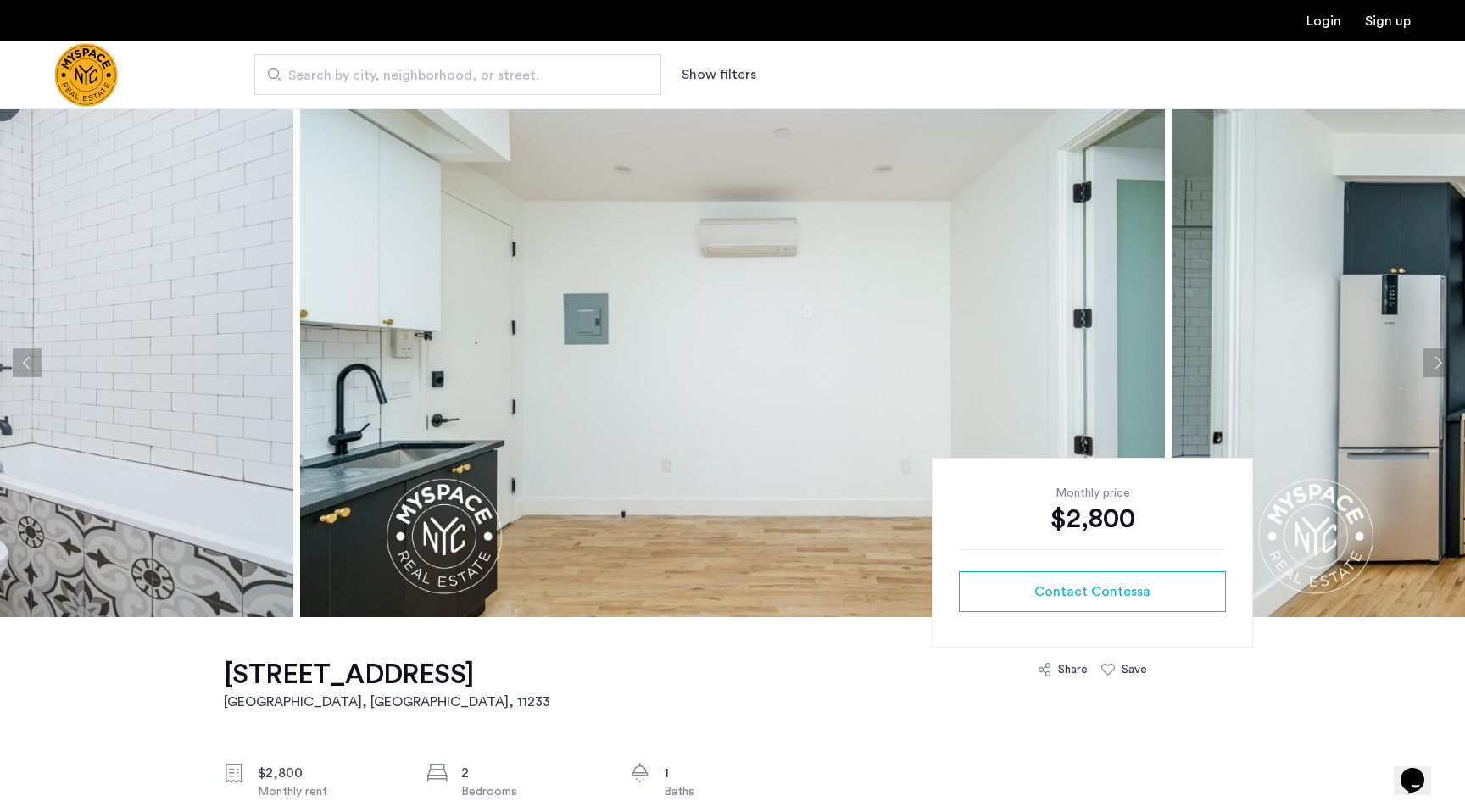
click at [410, 357] on img at bounding box center [732, 363] width 865 height 509
